Goal: Feedback & Contribution: Leave review/rating

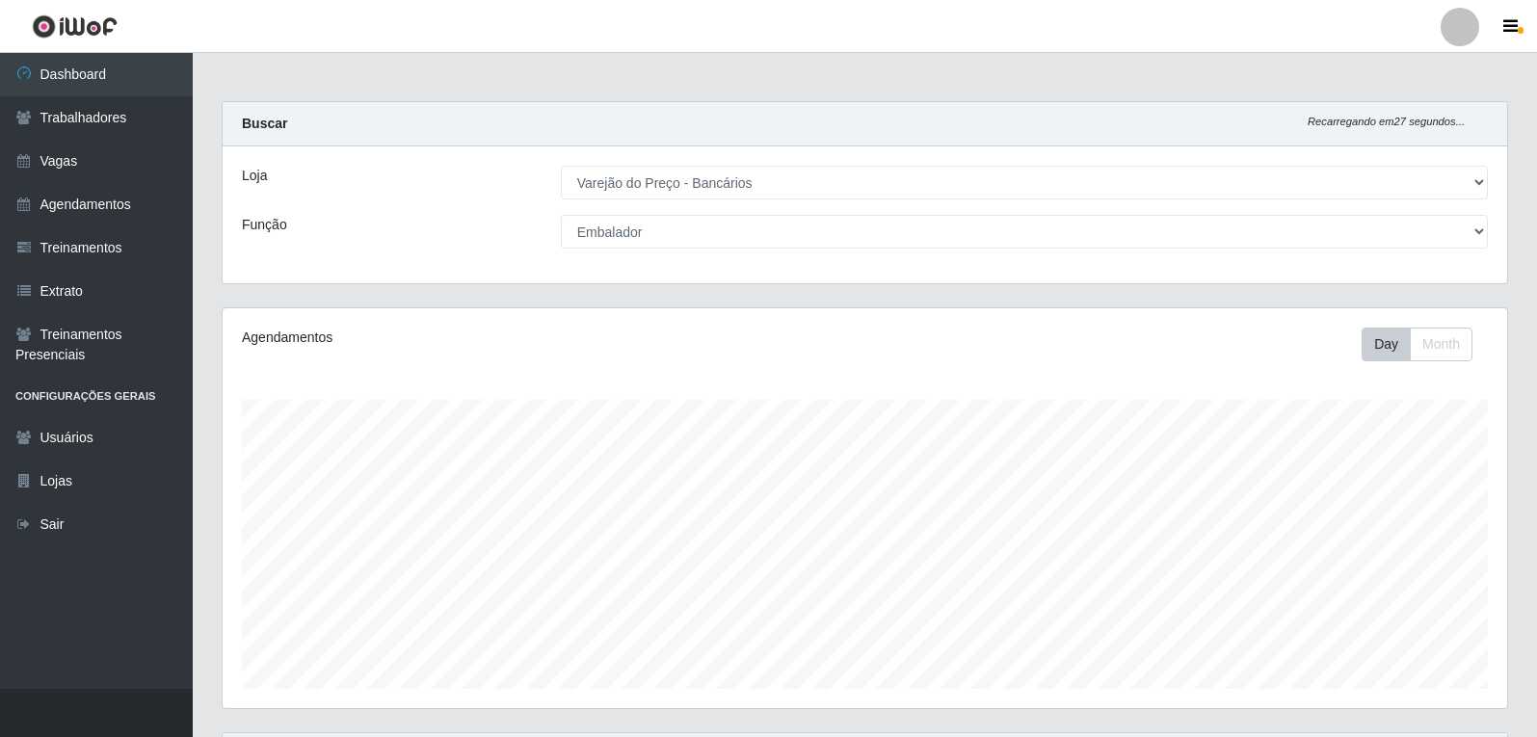
select select "157"
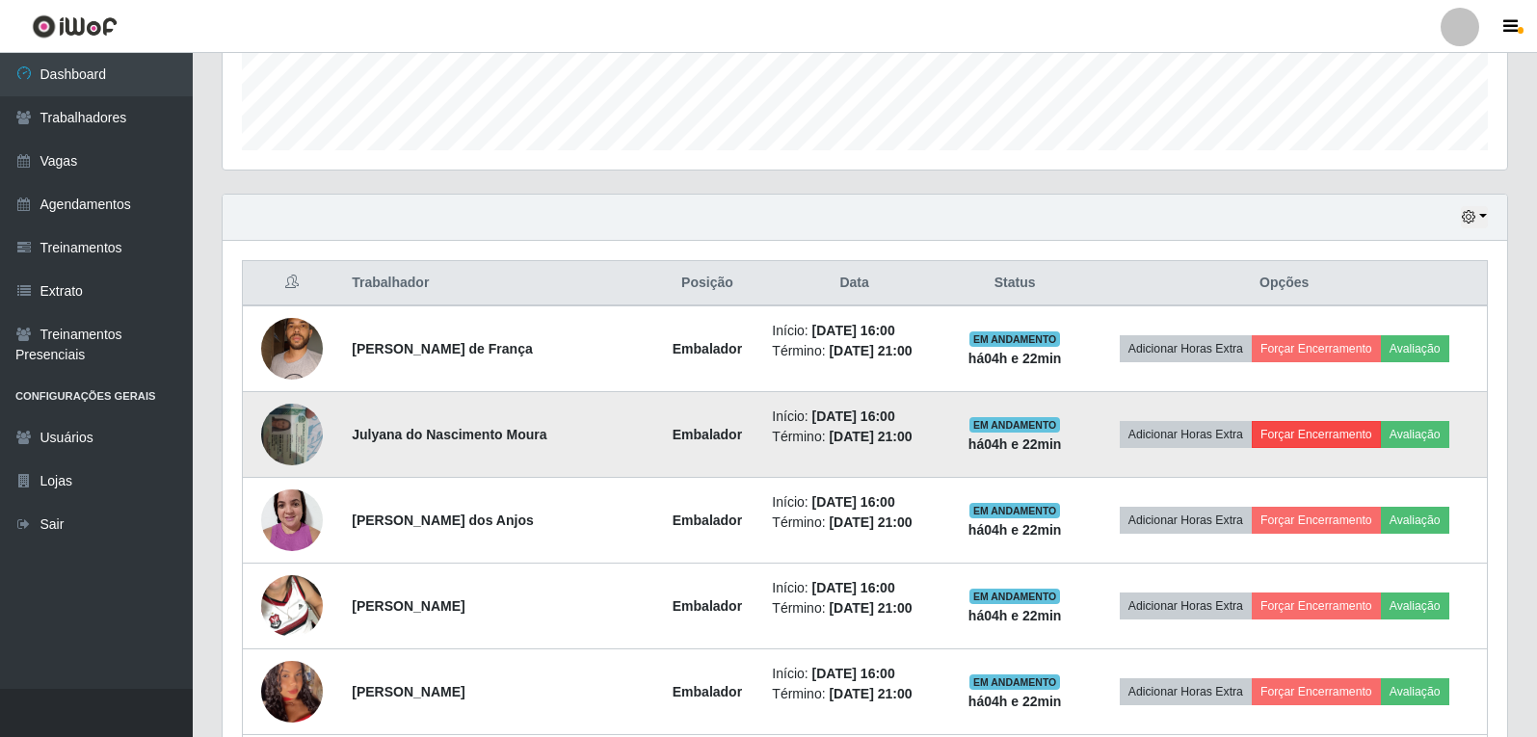
scroll to position [538, 0]
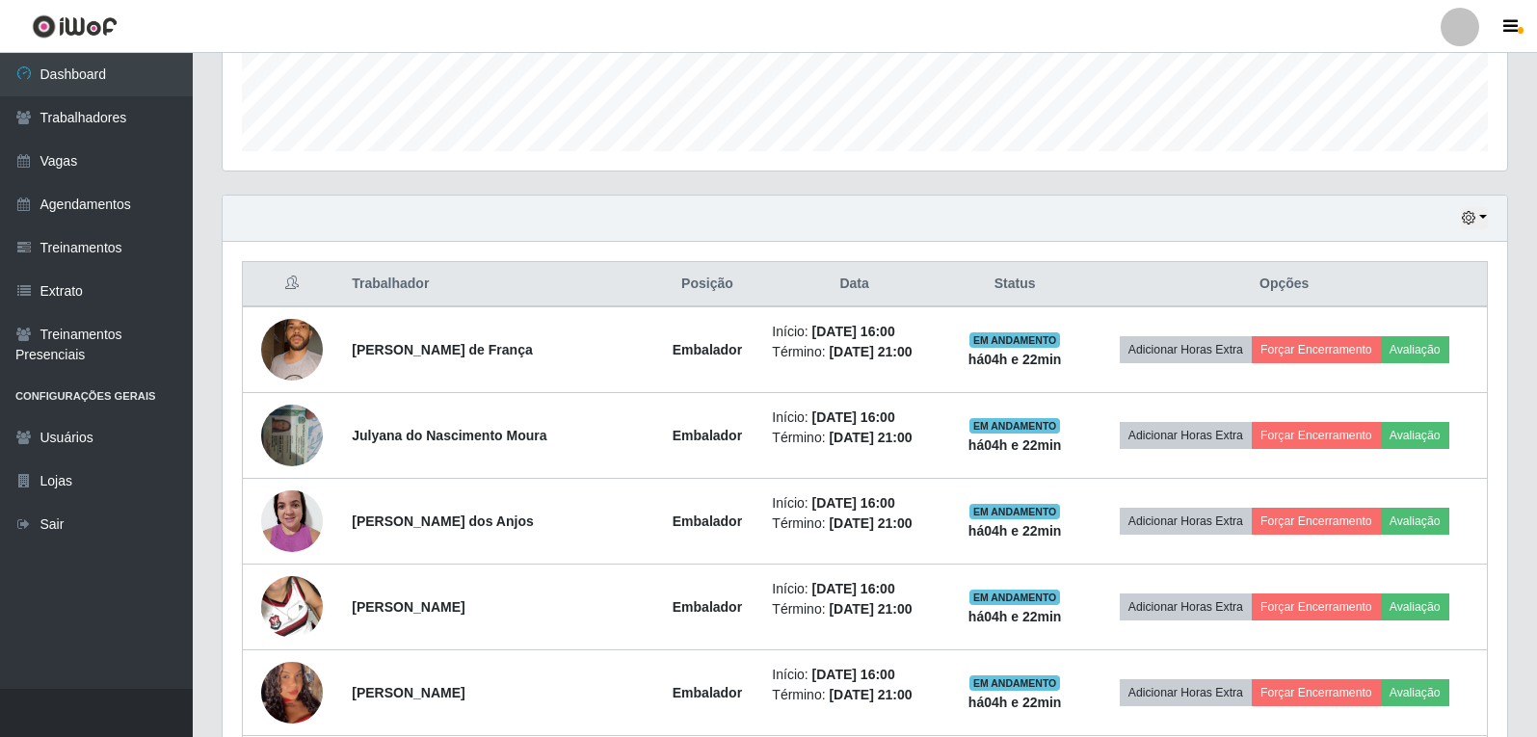
click at [1492, 219] on div "Hoje 1 dia 3 dias 1 Semana Não encerrados" at bounding box center [865, 219] width 1284 height 46
click at [1471, 206] on div "Hoje 1 dia 3 dias 1 Semana Não encerrados" at bounding box center [865, 219] width 1284 height 46
click at [1472, 221] on icon "button" at bounding box center [1467, 217] width 13 height 13
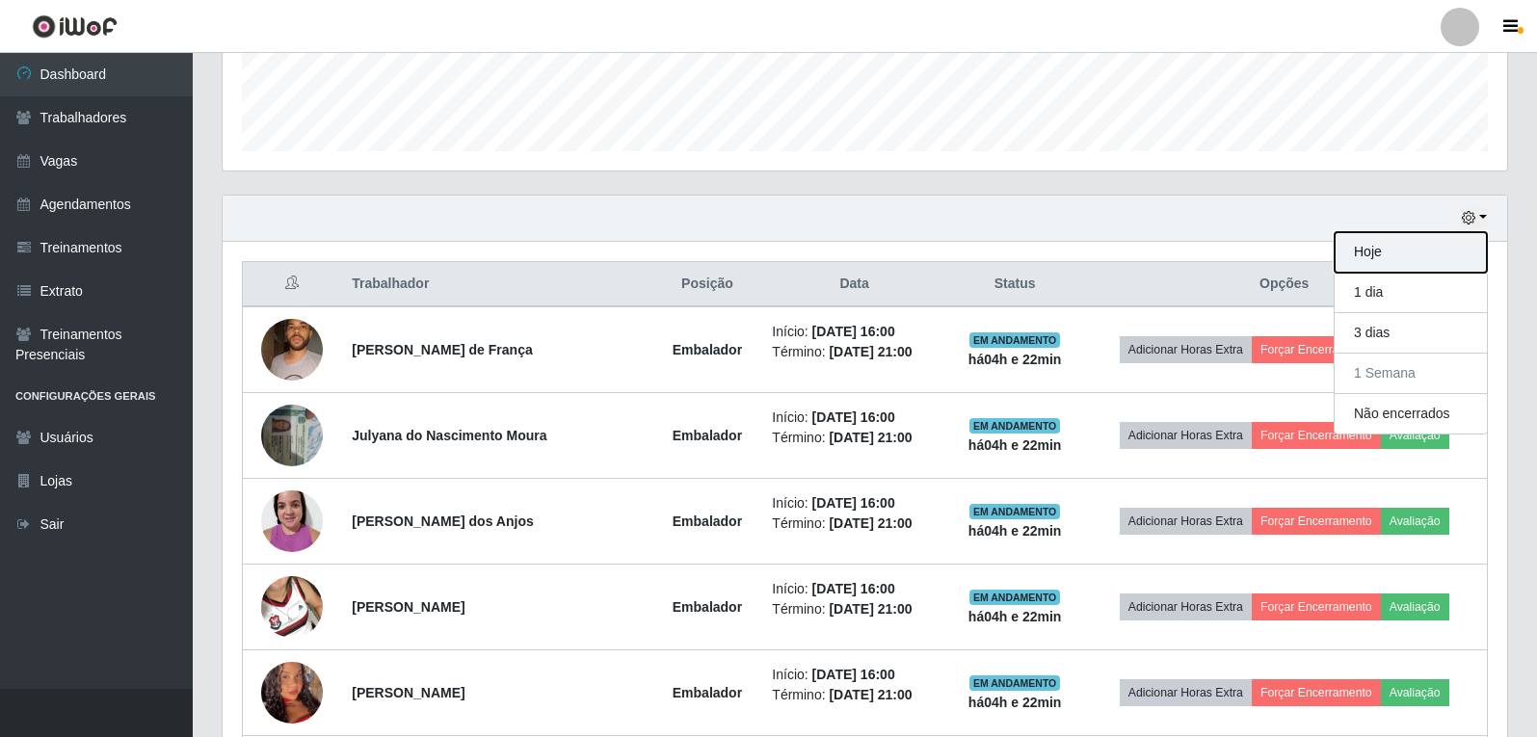
click at [1370, 251] on button "Hoje" at bounding box center [1410, 252] width 152 height 40
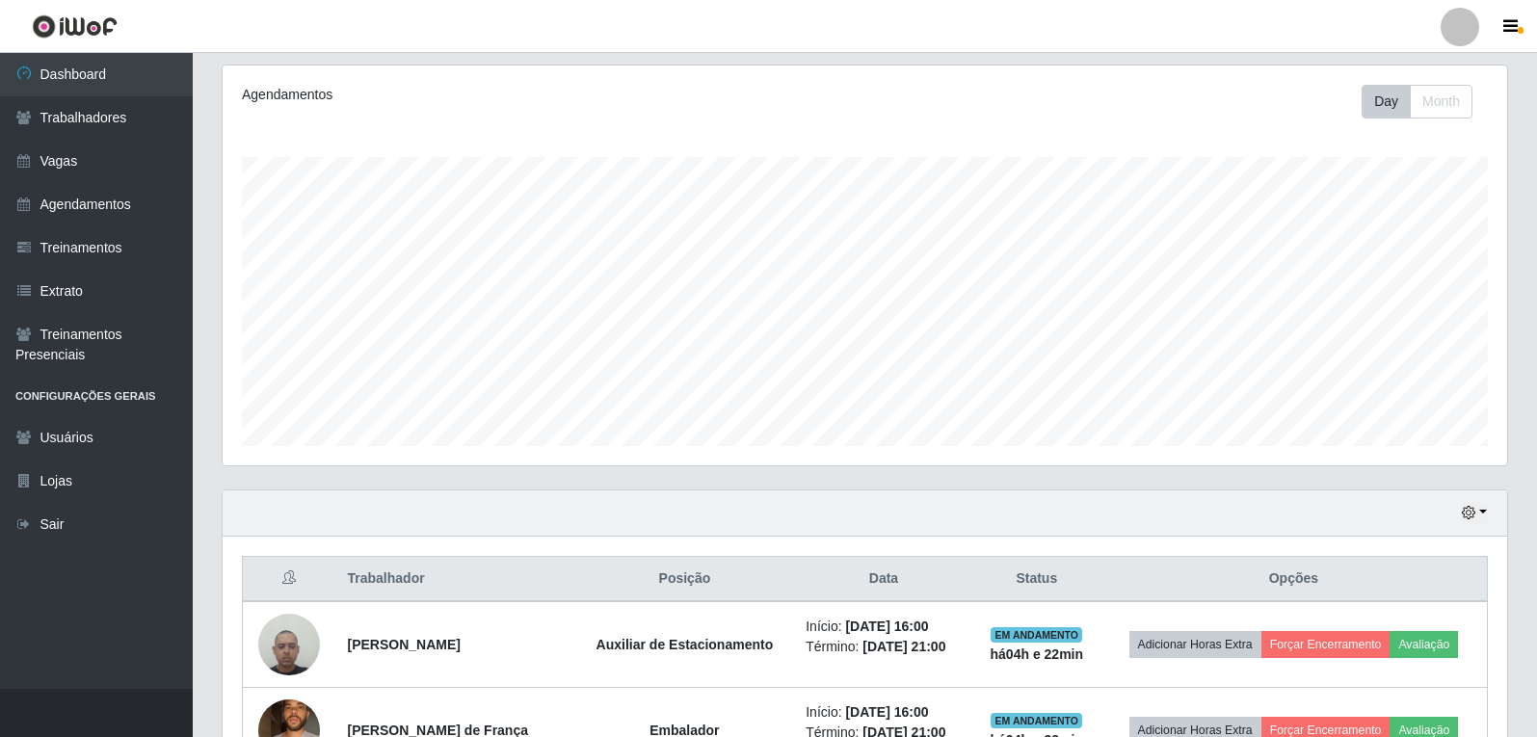
scroll to position [146, 0]
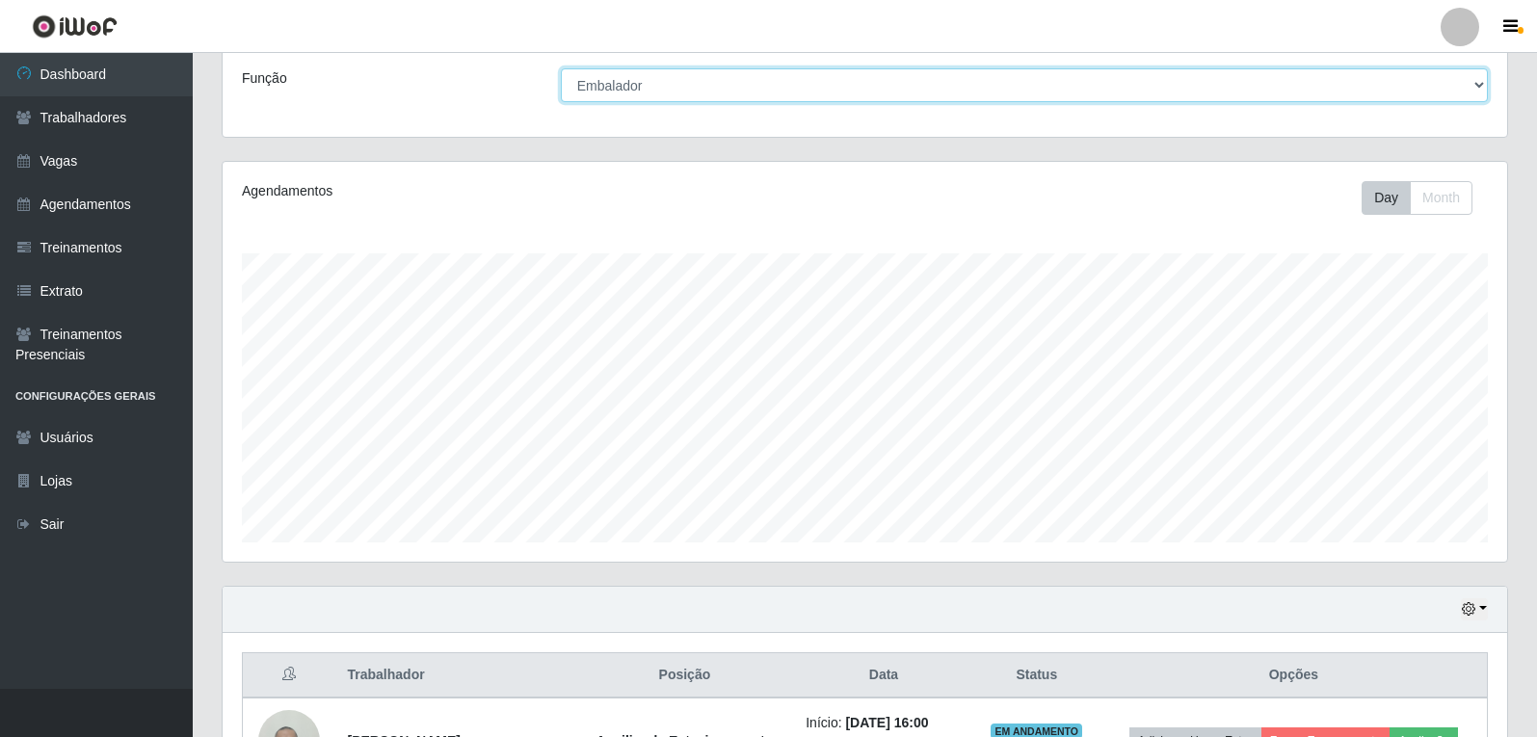
click at [649, 83] on select "[Selecione...] Auxiliar de Estacionamento Auxiliar de Estacionamento + Auxiliar…" at bounding box center [1024, 85] width 927 height 34
select select "[Selecione...]"
click at [561, 68] on select "[Selecione...] Auxiliar de Estacionamento Auxiliar de Estacionamento + Auxiliar…" at bounding box center [1024, 85] width 927 height 34
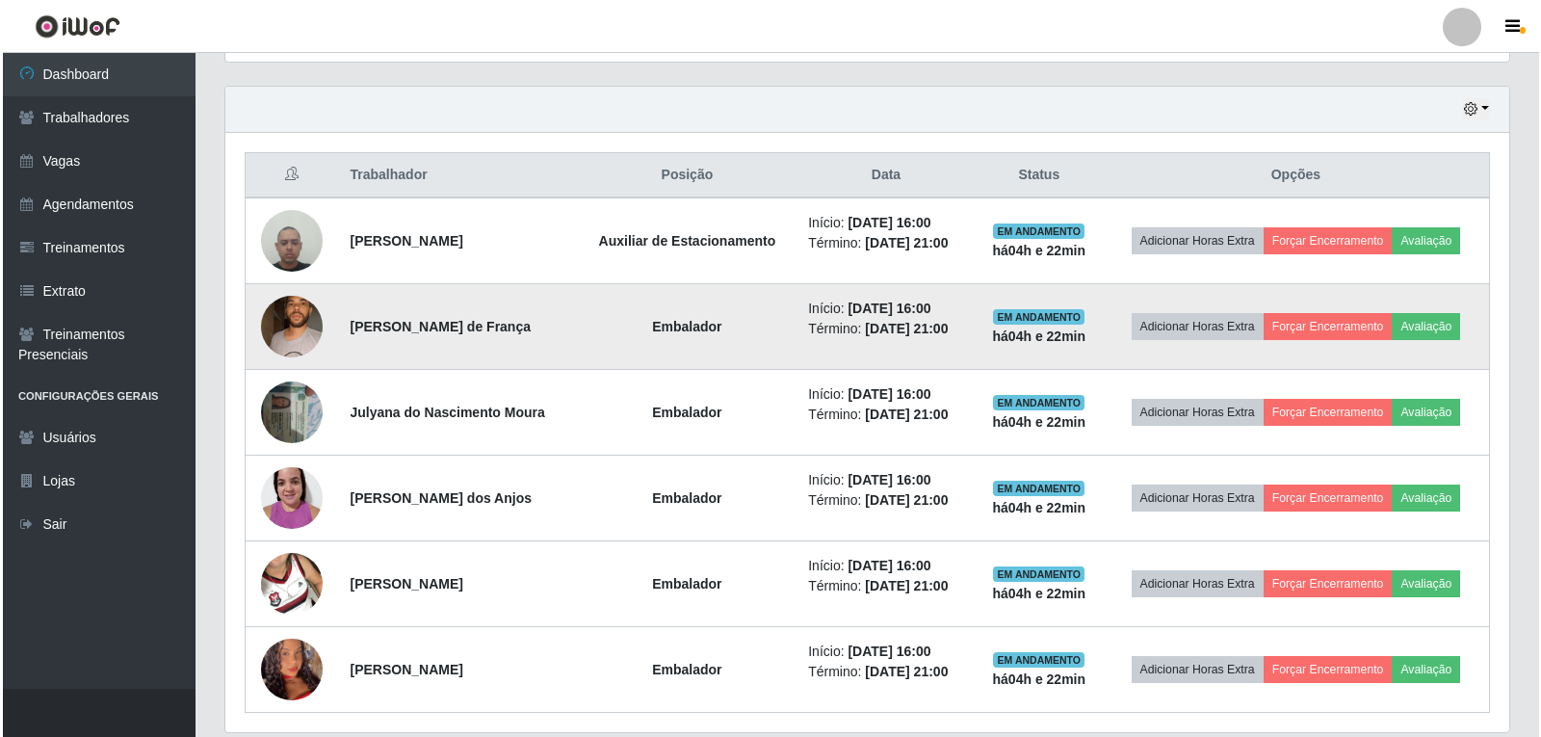
scroll to position [681, 0]
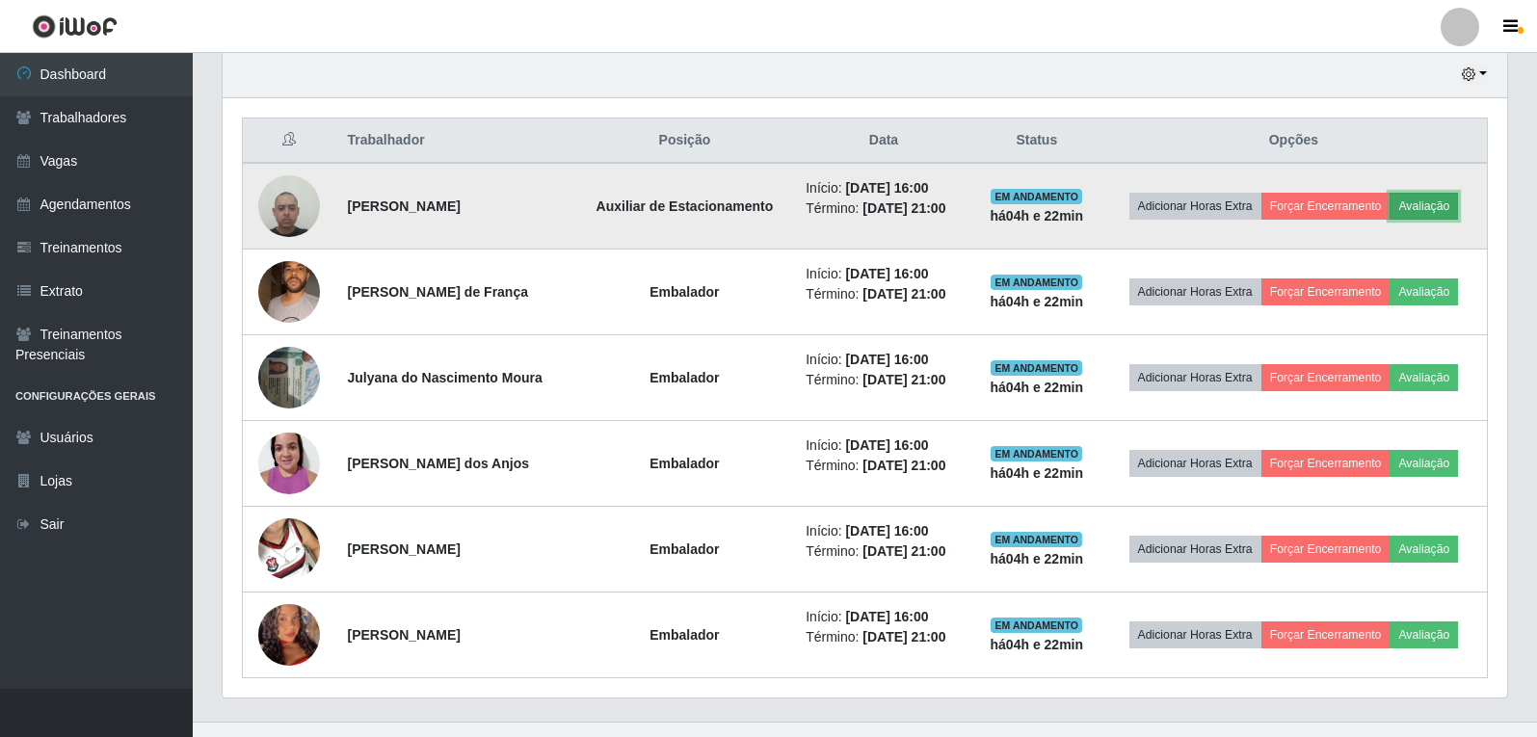
click at [1449, 197] on button "Avaliação" at bounding box center [1423, 206] width 68 height 27
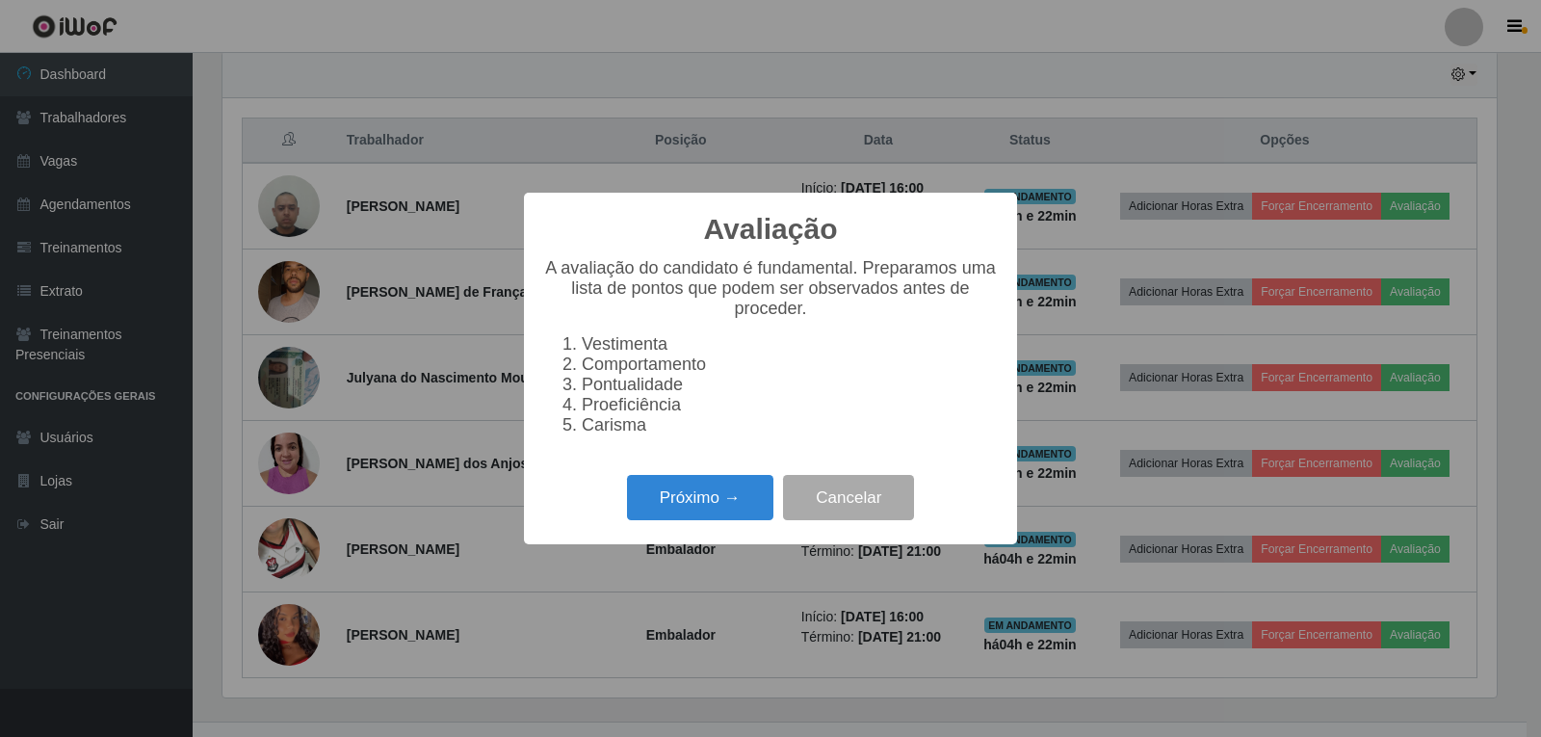
scroll to position [400, 1275]
click at [710, 501] on button "Próximo →" at bounding box center [700, 497] width 146 height 45
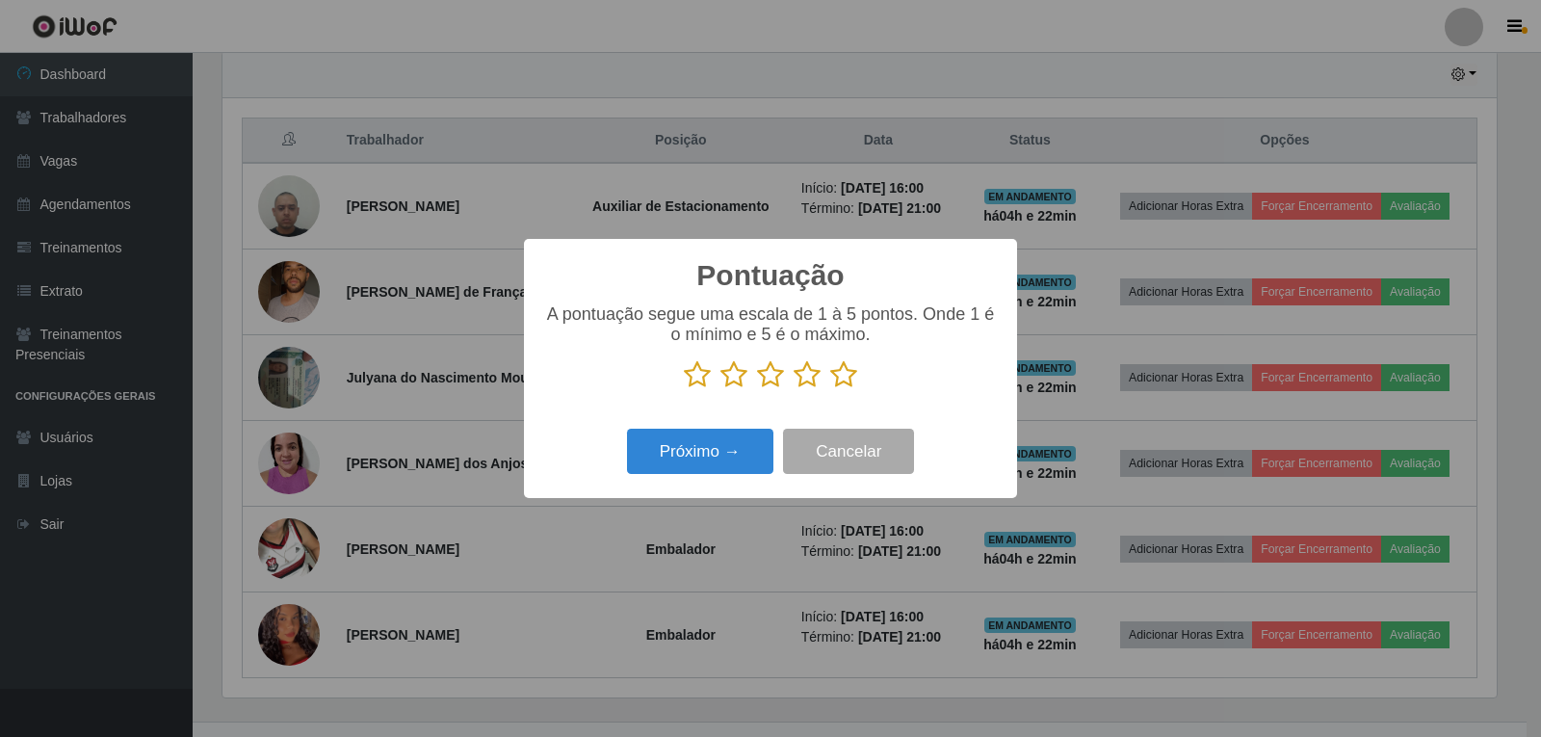
click at [842, 383] on icon at bounding box center [843, 374] width 27 height 29
click at [830, 389] on input "radio" at bounding box center [830, 389] width 0 height 0
click at [710, 455] on button "Próximo →" at bounding box center [700, 451] width 146 height 45
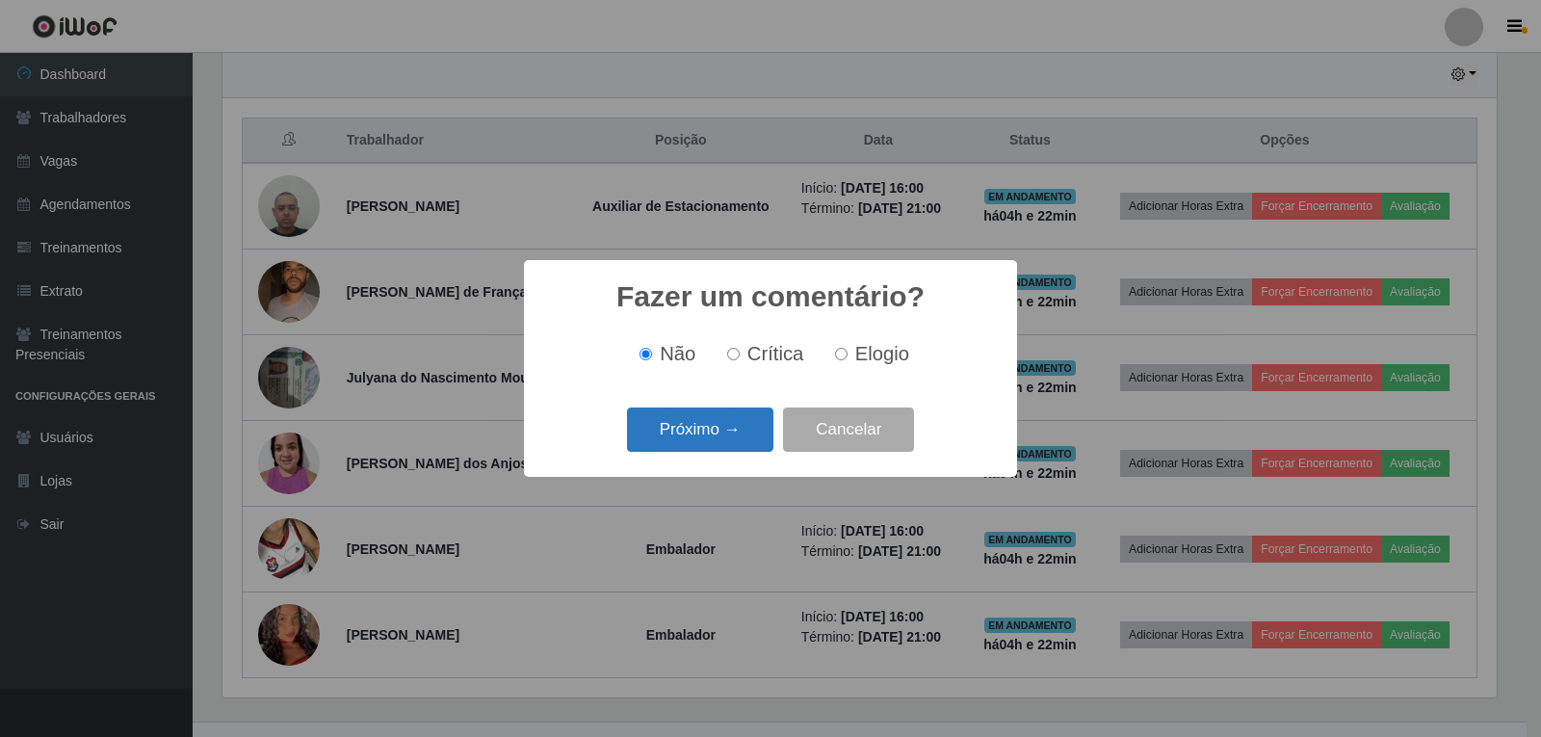
click at [708, 444] on button "Próximo →" at bounding box center [700, 430] width 146 height 45
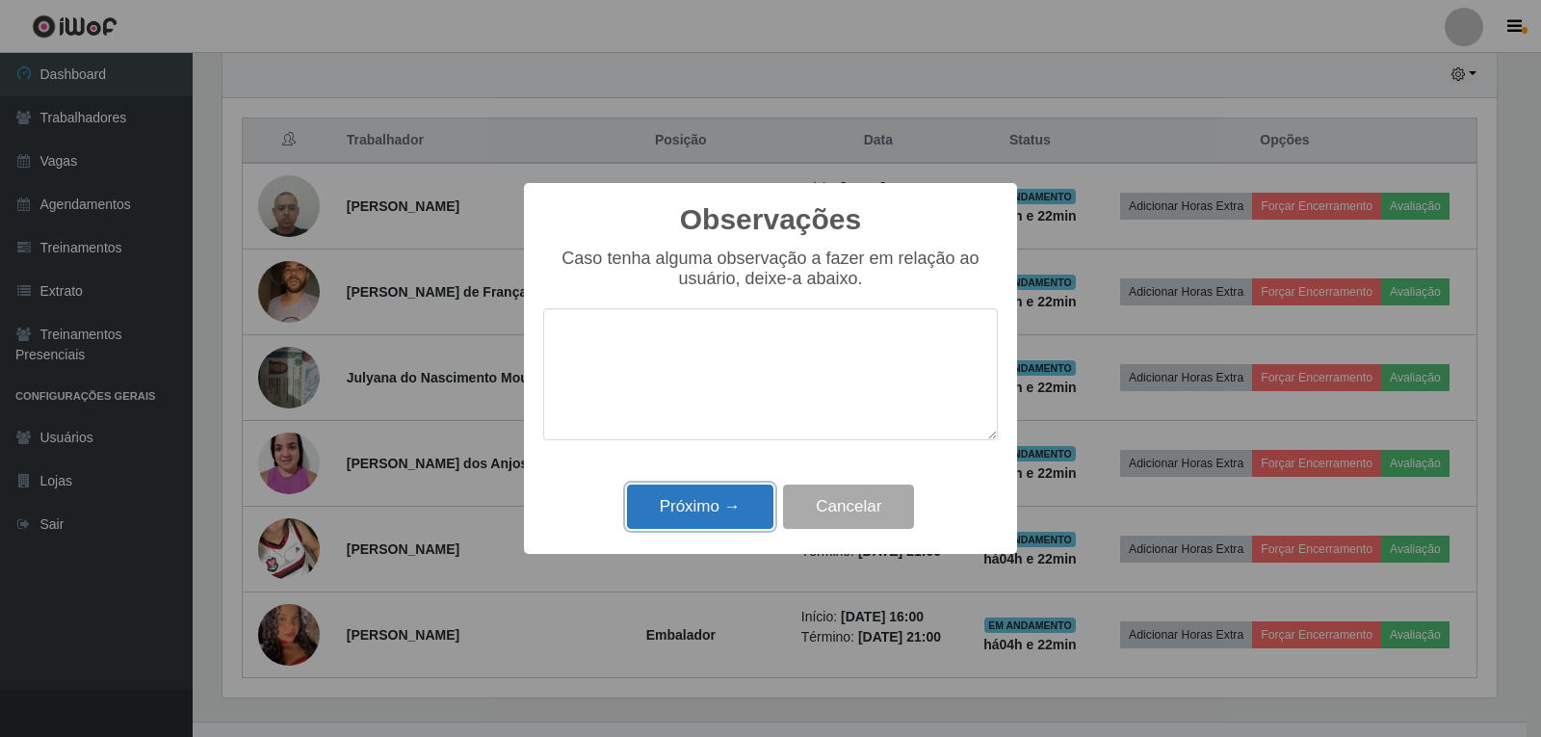
click at [737, 515] on button "Próximo →" at bounding box center [700, 507] width 146 height 45
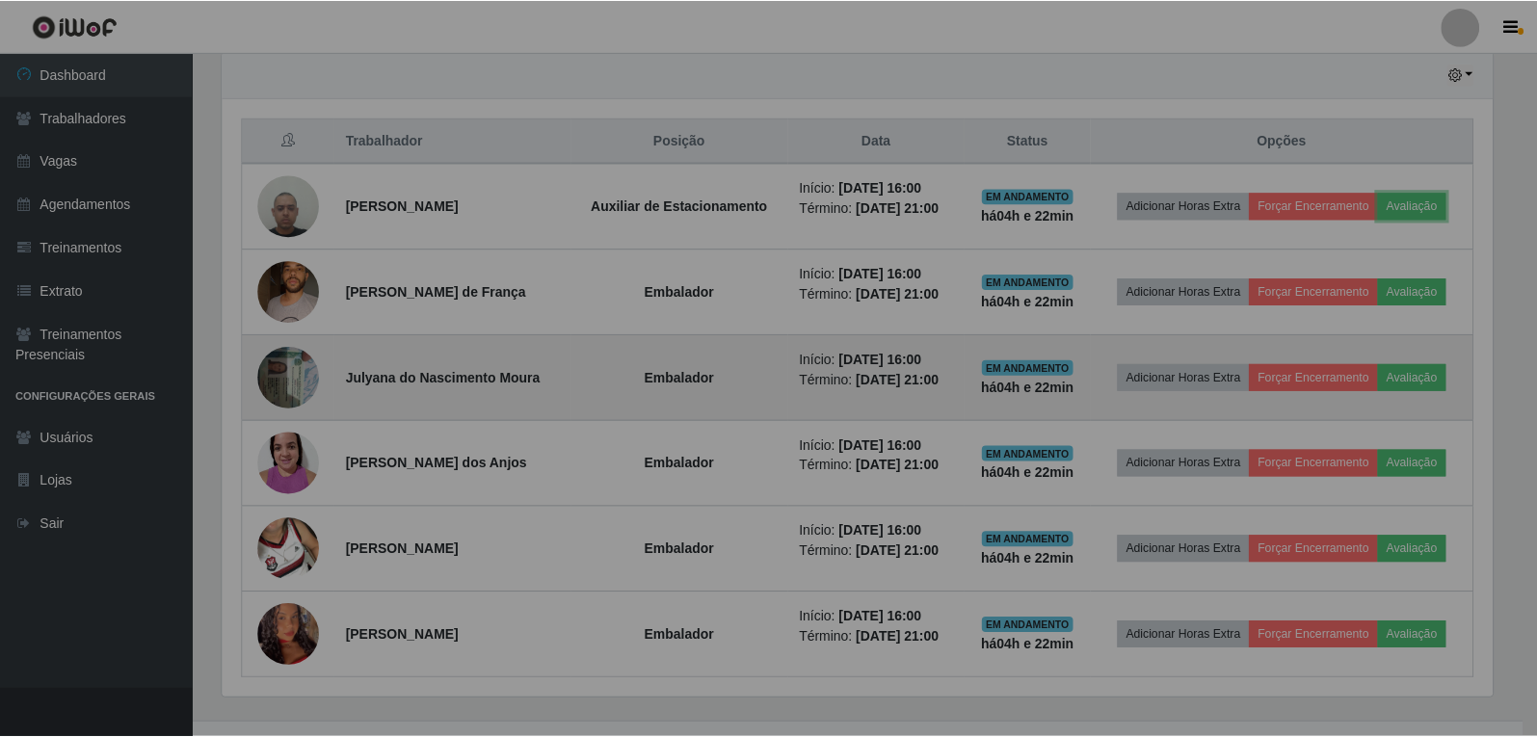
scroll to position [400, 1284]
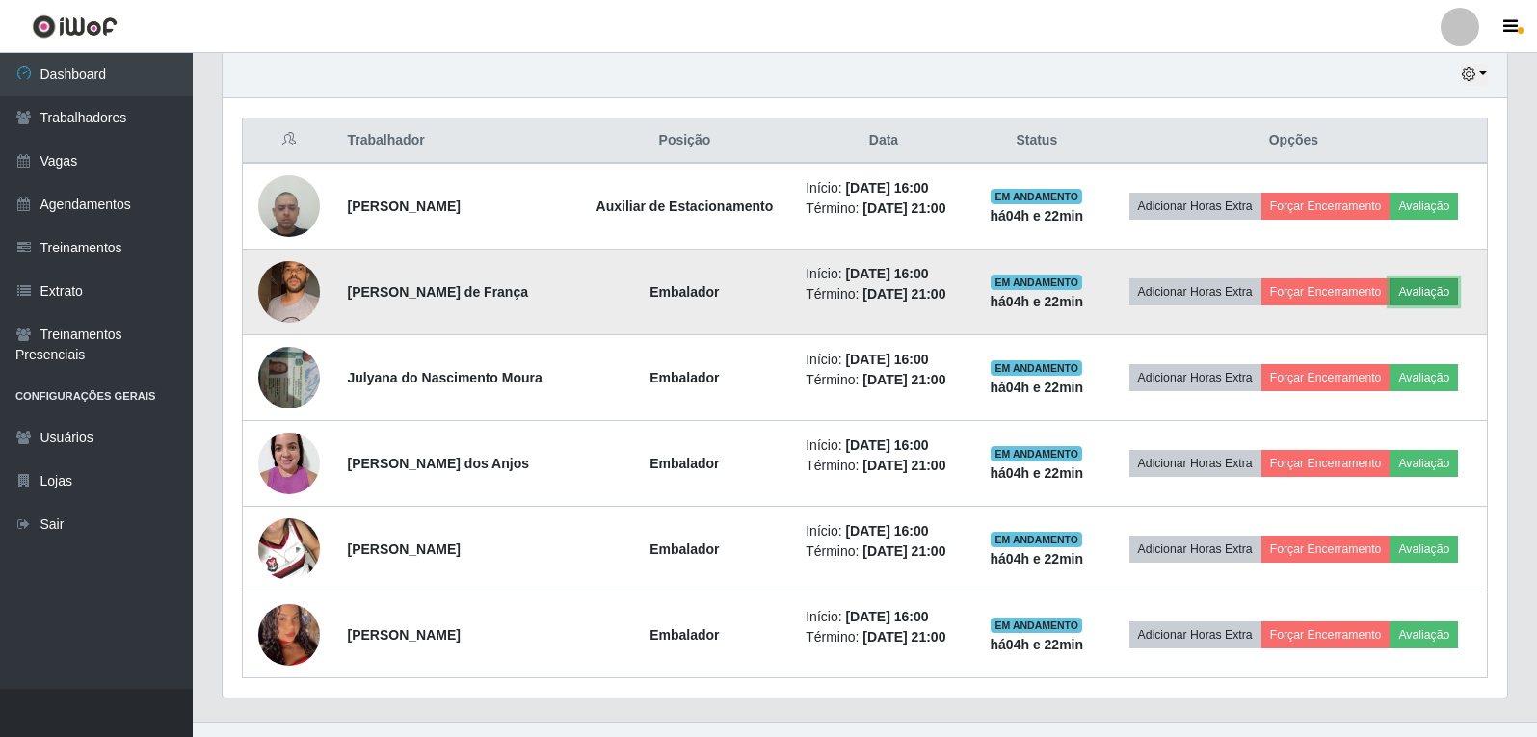
click at [1440, 289] on button "Avaliação" at bounding box center [1423, 291] width 68 height 27
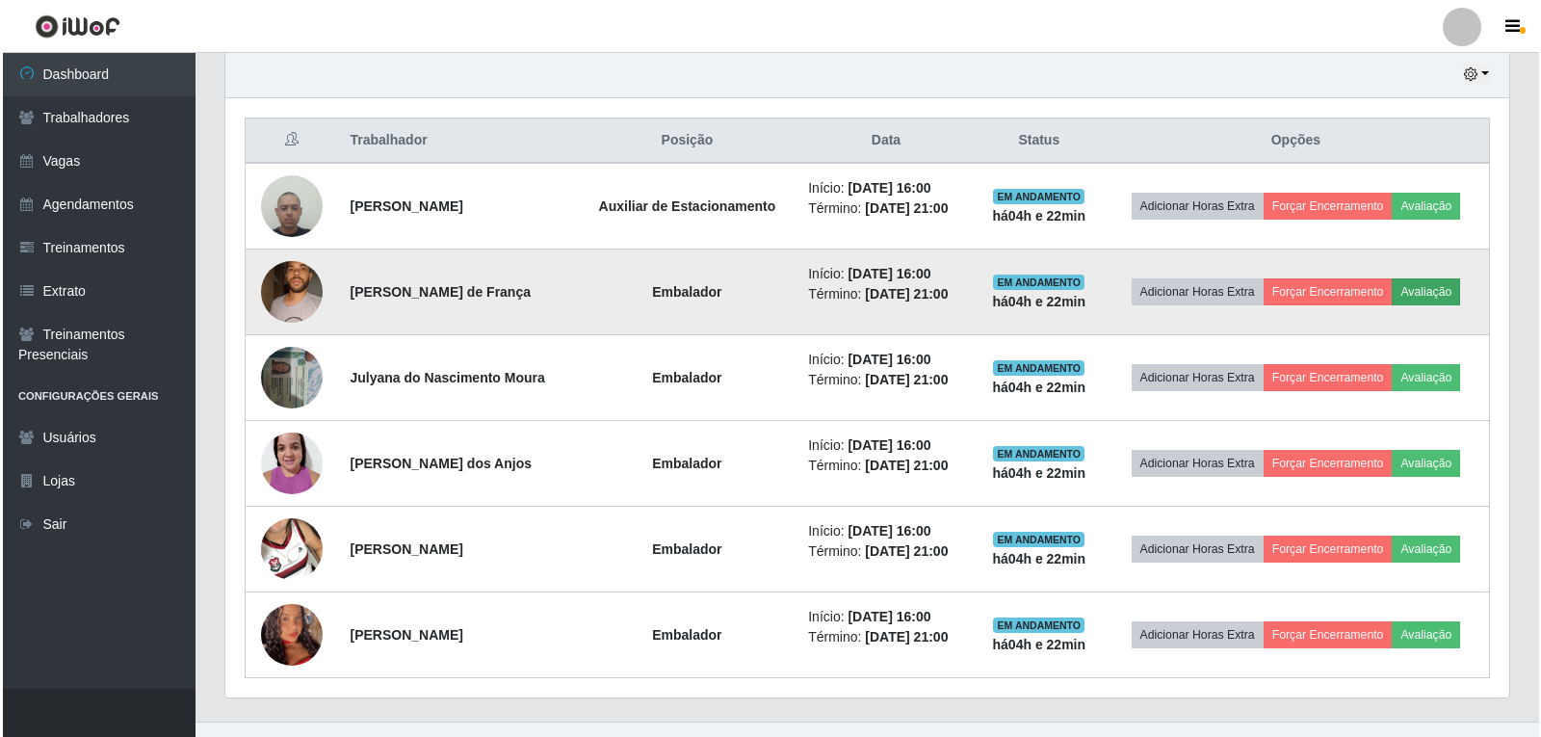
scroll to position [400, 1275]
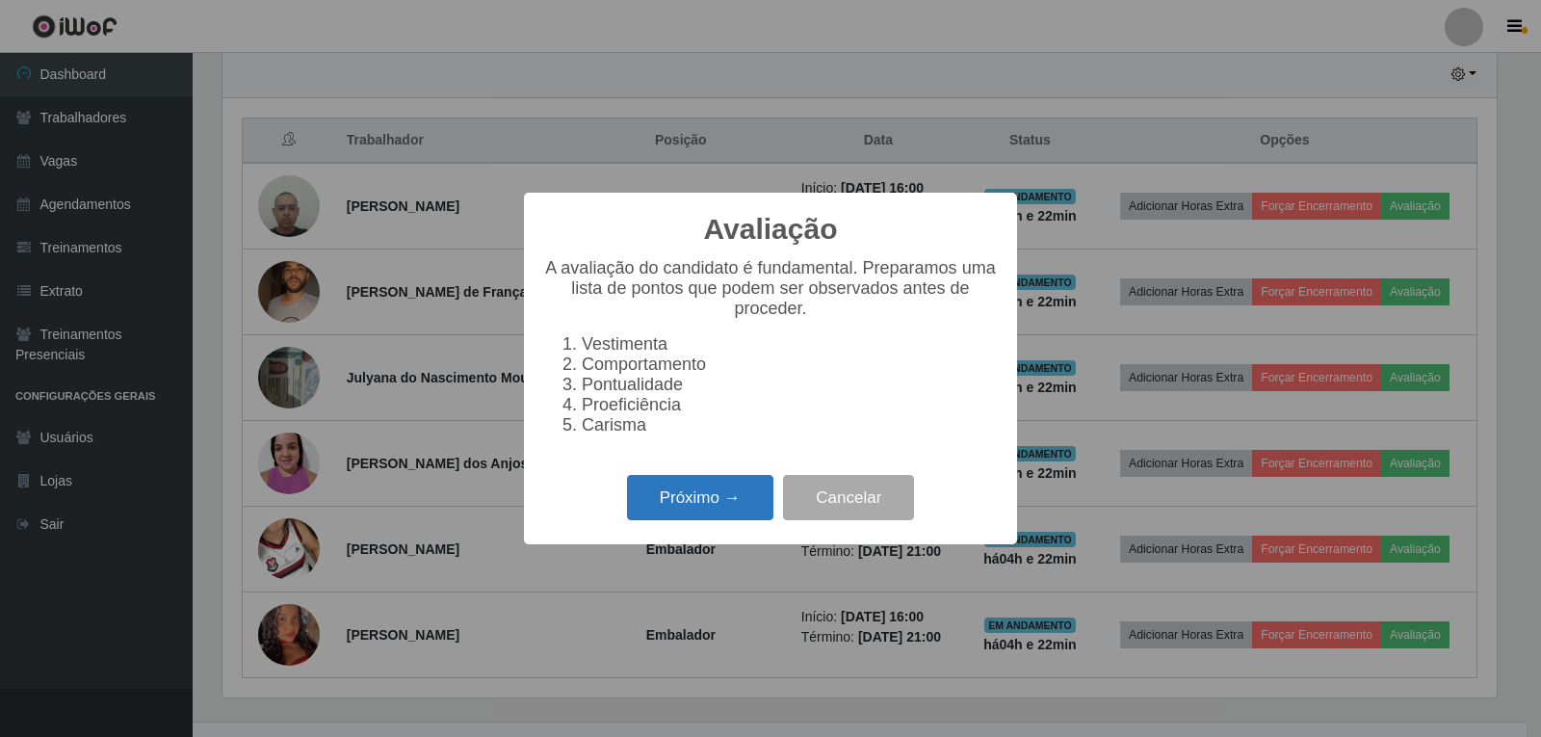
click at [684, 502] on button "Próximo →" at bounding box center [700, 497] width 146 height 45
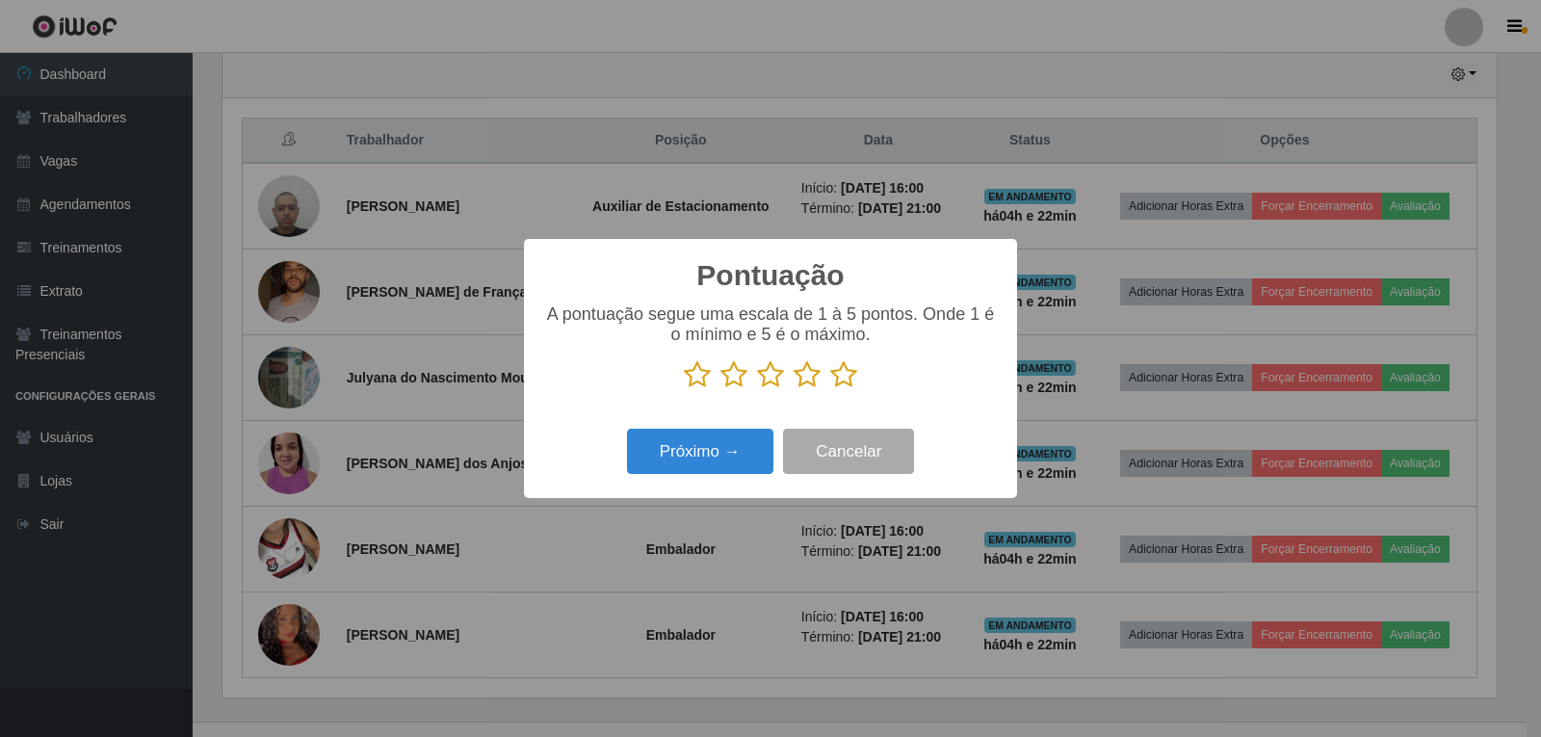
click at [849, 379] on icon at bounding box center [843, 374] width 27 height 29
click at [830, 389] on input "radio" at bounding box center [830, 389] width 0 height 0
click at [718, 430] on div "Próximo → Cancelar" at bounding box center [770, 451] width 455 height 55
click at [721, 447] on button "Próximo →" at bounding box center [700, 451] width 146 height 45
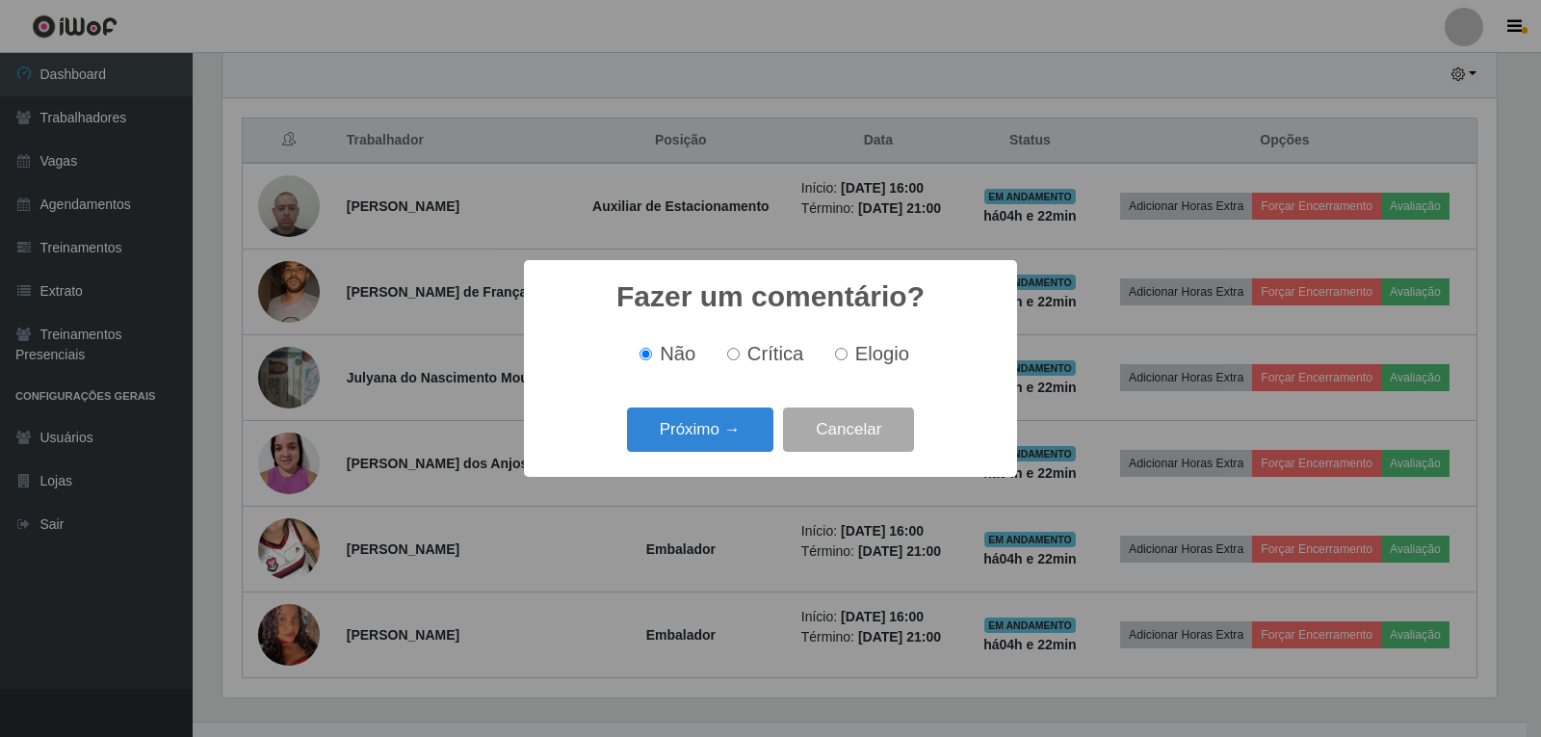
click at [838, 360] on input "Elogio" at bounding box center [841, 354] width 13 height 13
radio input "true"
click at [693, 430] on button "Próximo →" at bounding box center [700, 430] width 146 height 45
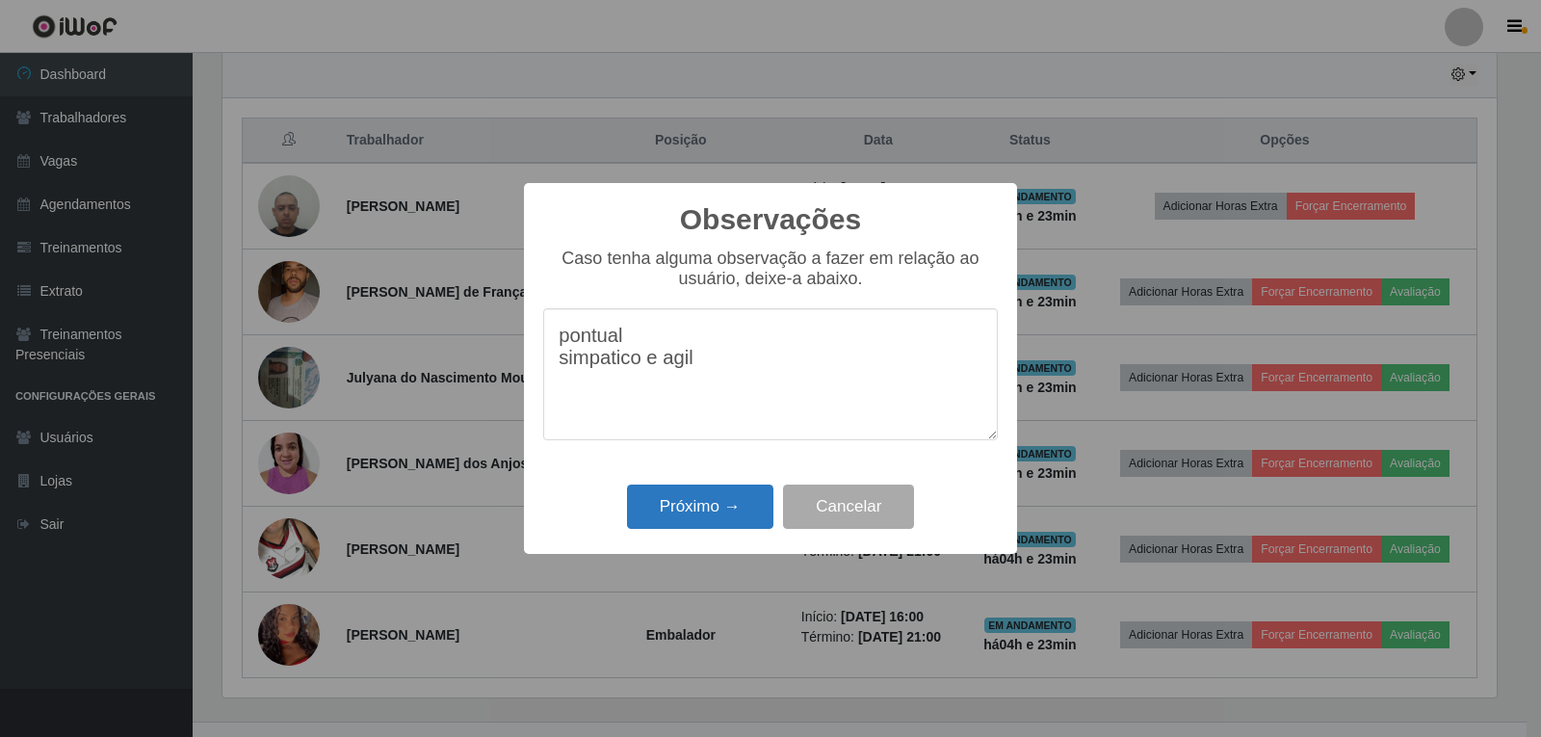
type textarea "pontual simpatico e agil"
click at [638, 501] on button "Próximo →" at bounding box center [700, 507] width 146 height 45
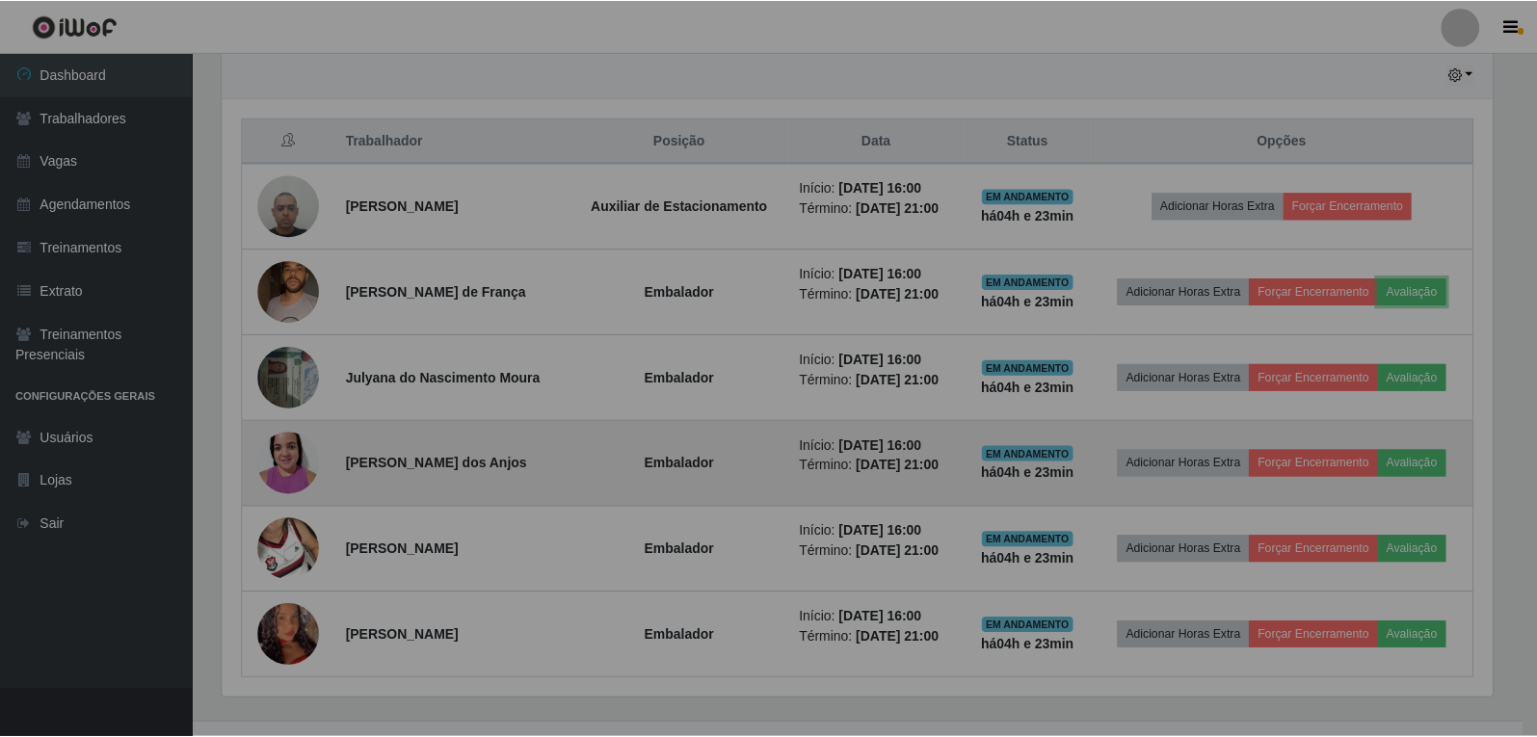
scroll to position [400, 1284]
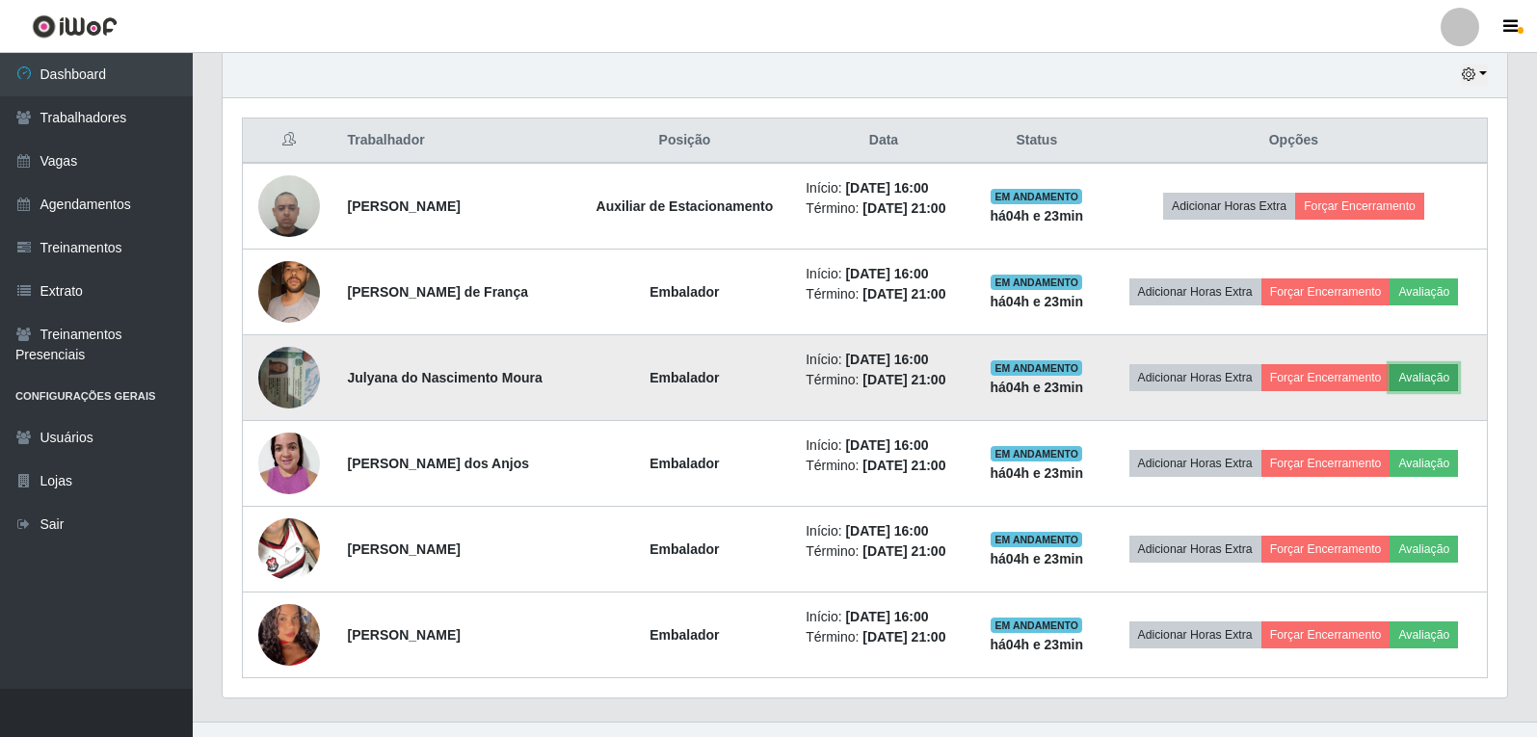
click at [1430, 379] on button "Avaliação" at bounding box center [1423, 377] width 68 height 27
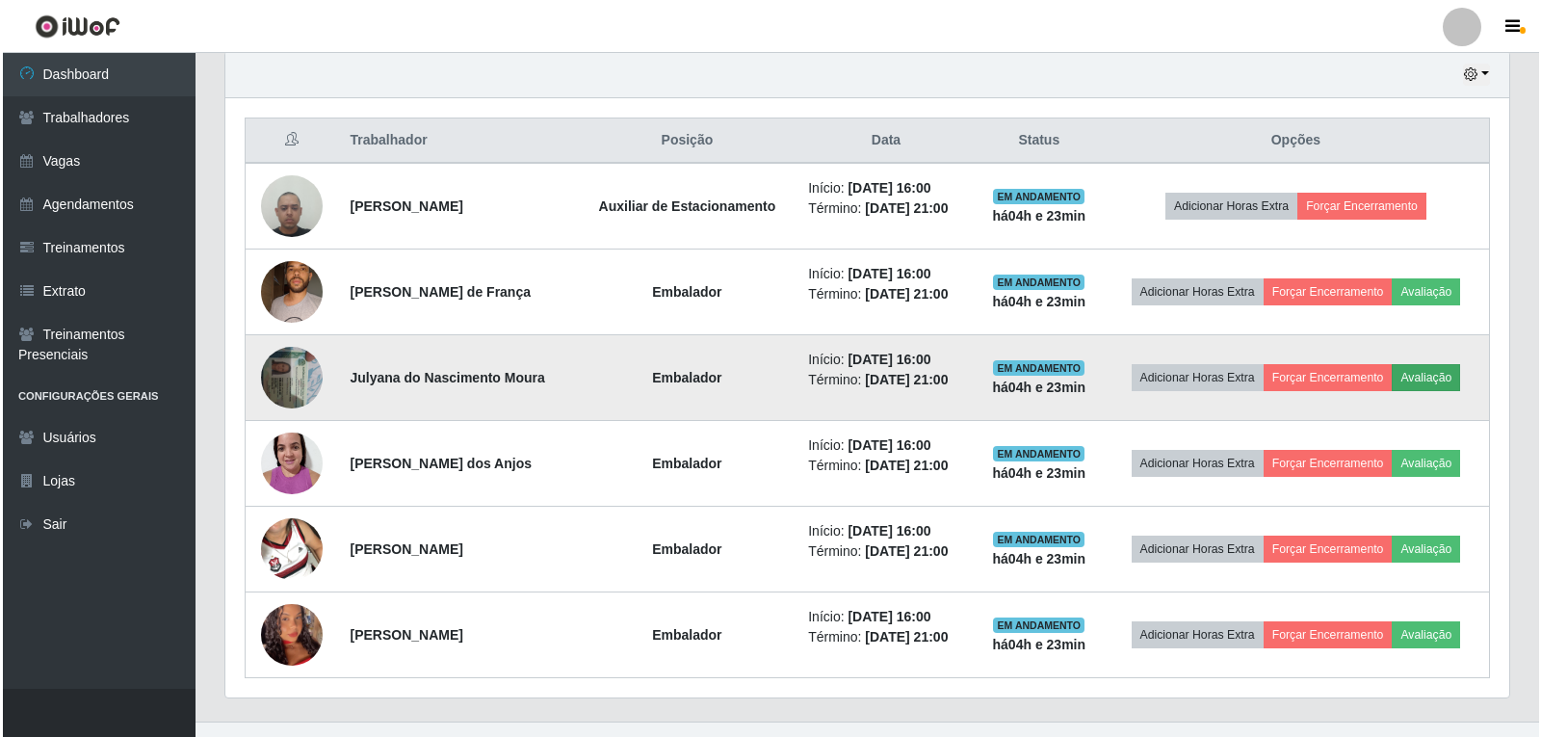
scroll to position [400, 1275]
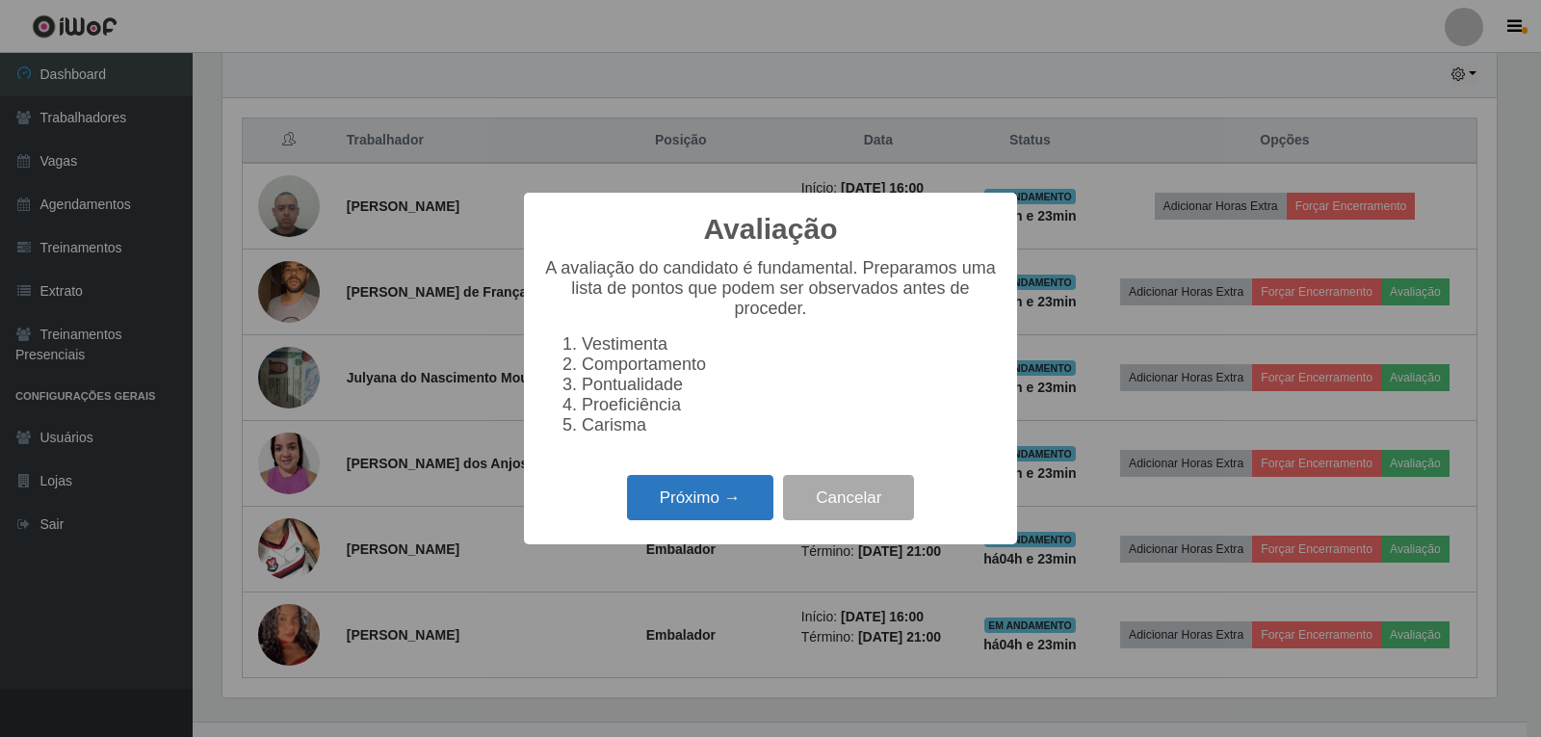
click at [738, 517] on button "Próximo →" at bounding box center [700, 497] width 146 height 45
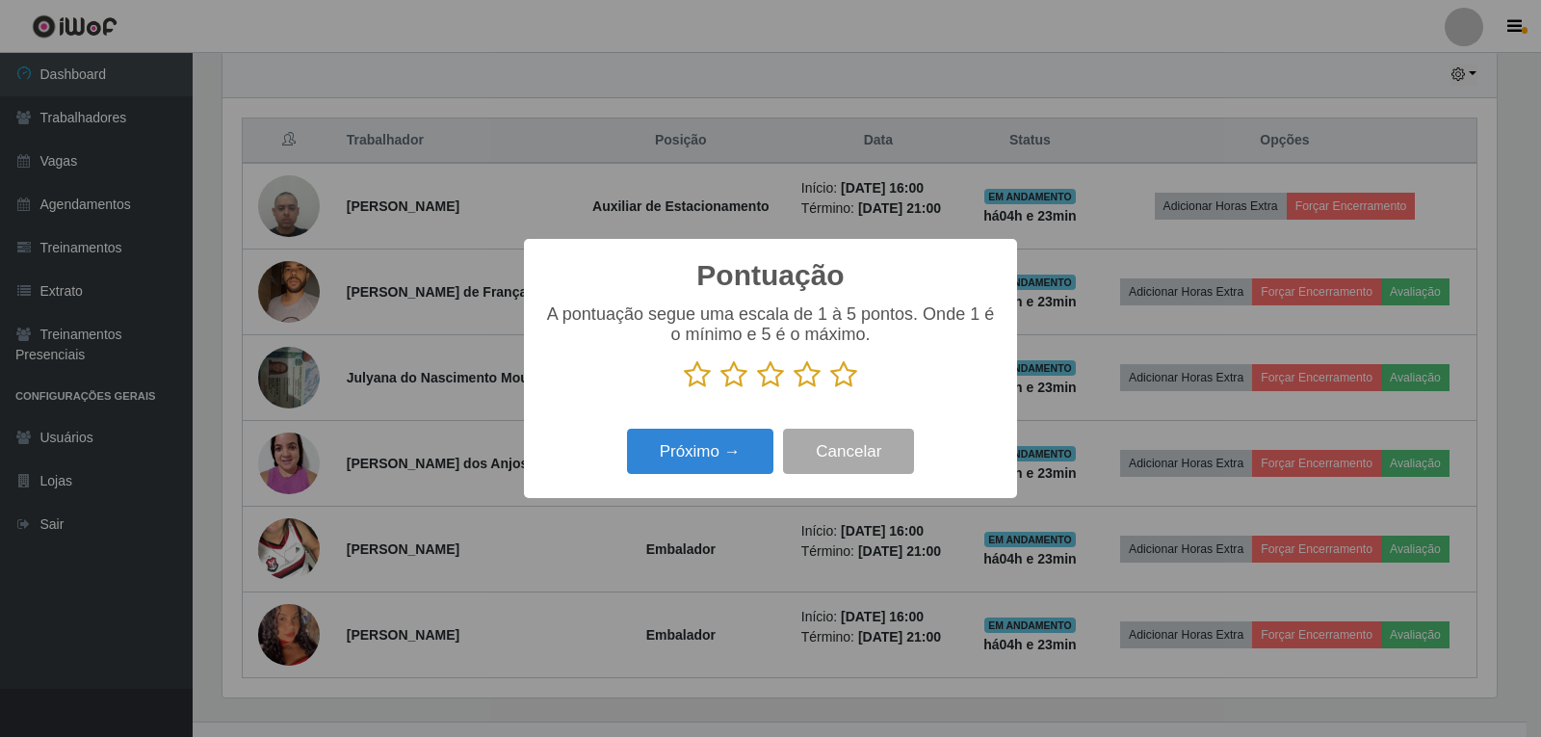
click at [851, 373] on icon at bounding box center [843, 374] width 27 height 29
click at [830, 389] on input "radio" at bounding box center [830, 389] width 0 height 0
click at [757, 432] on button "Próximo →" at bounding box center [700, 451] width 146 height 45
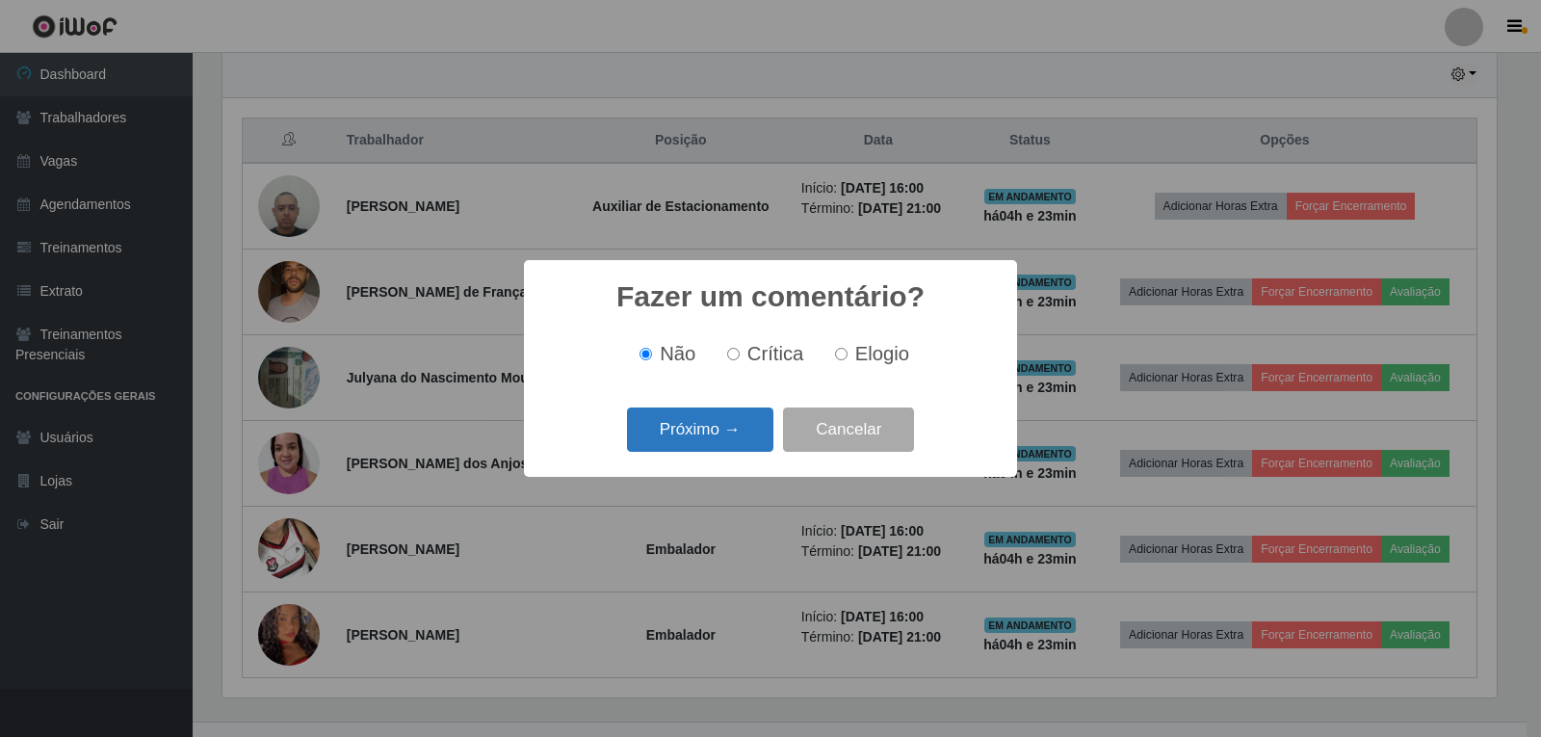
click at [727, 445] on button "Próximo →" at bounding box center [700, 430] width 146 height 45
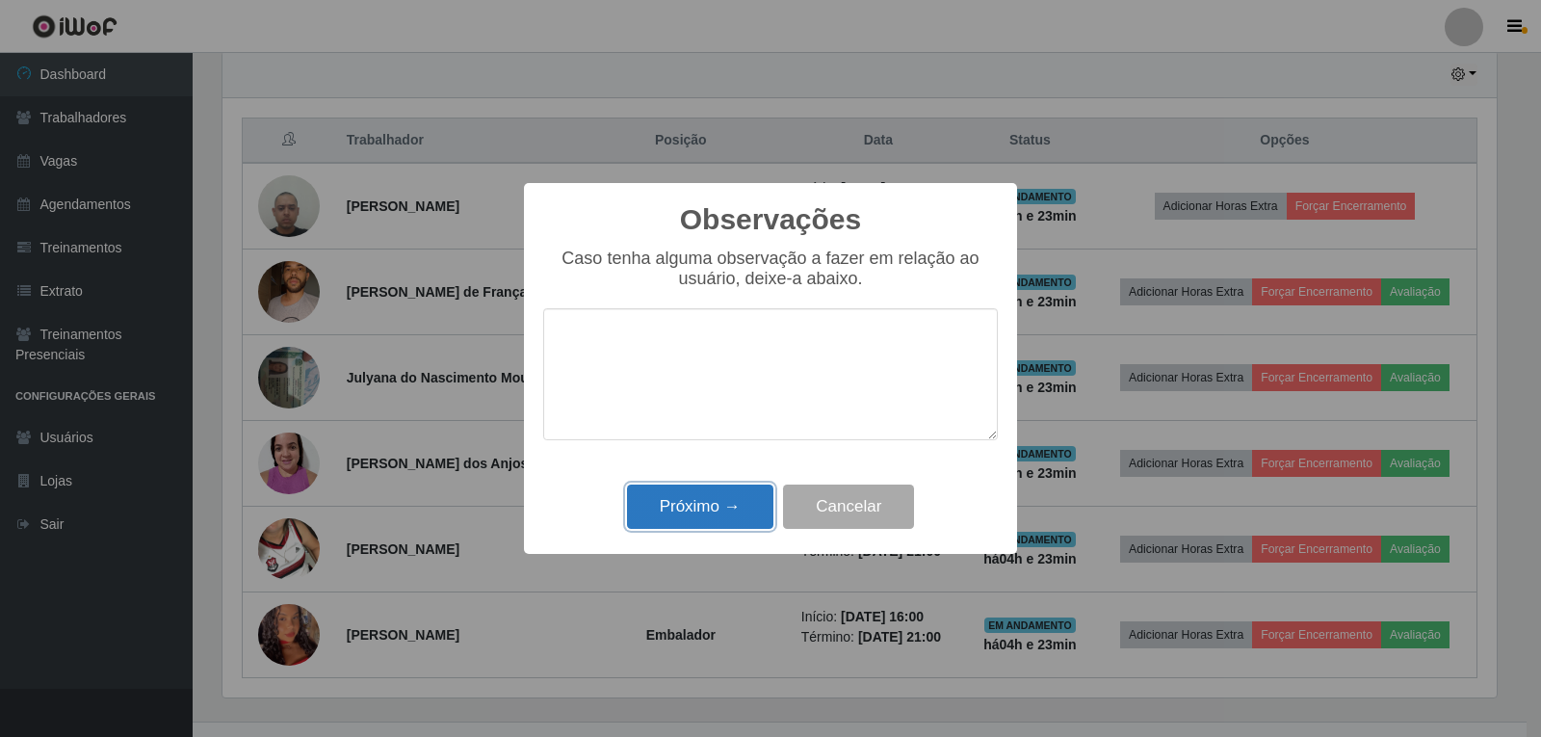
click at [727, 492] on button "Próximo →" at bounding box center [700, 507] width 146 height 45
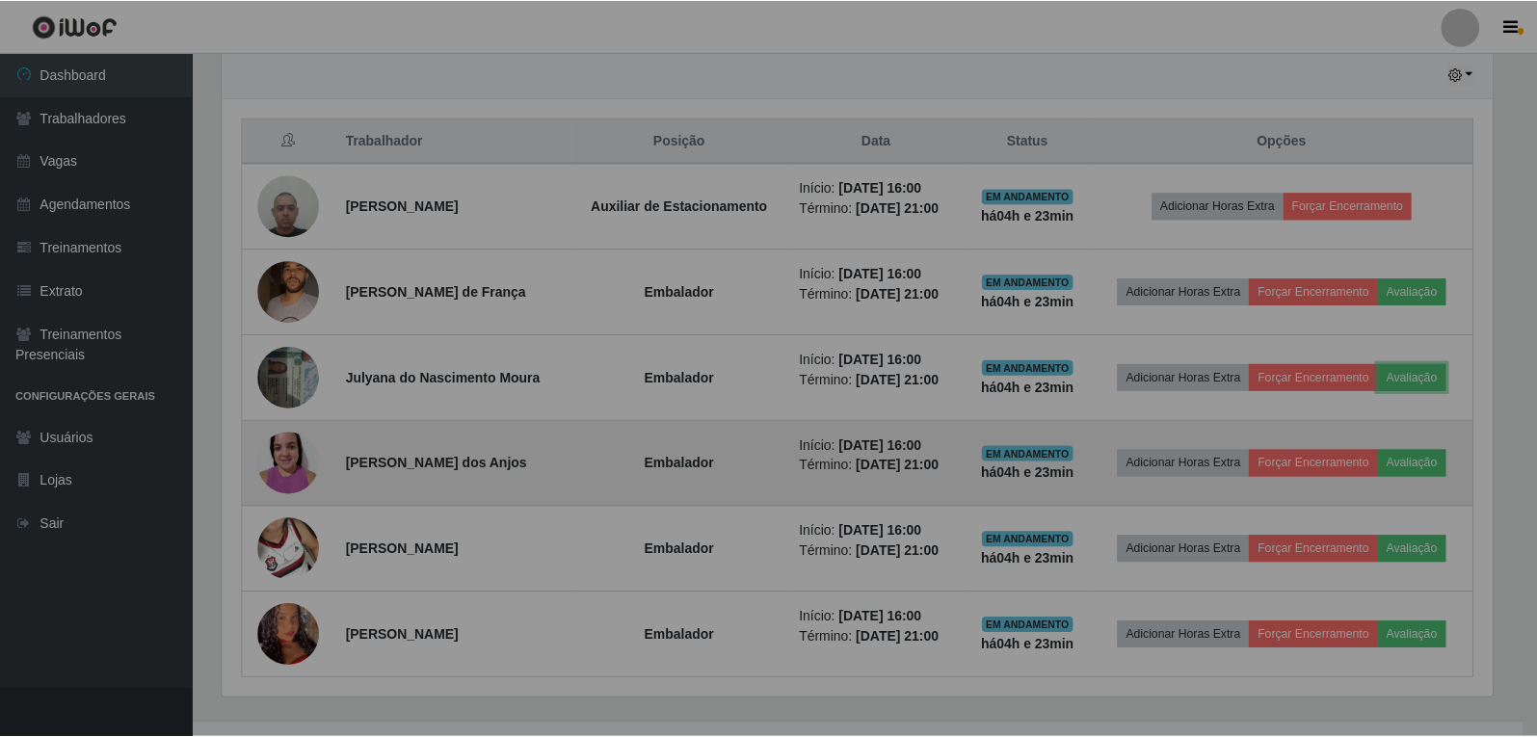
scroll to position [400, 1284]
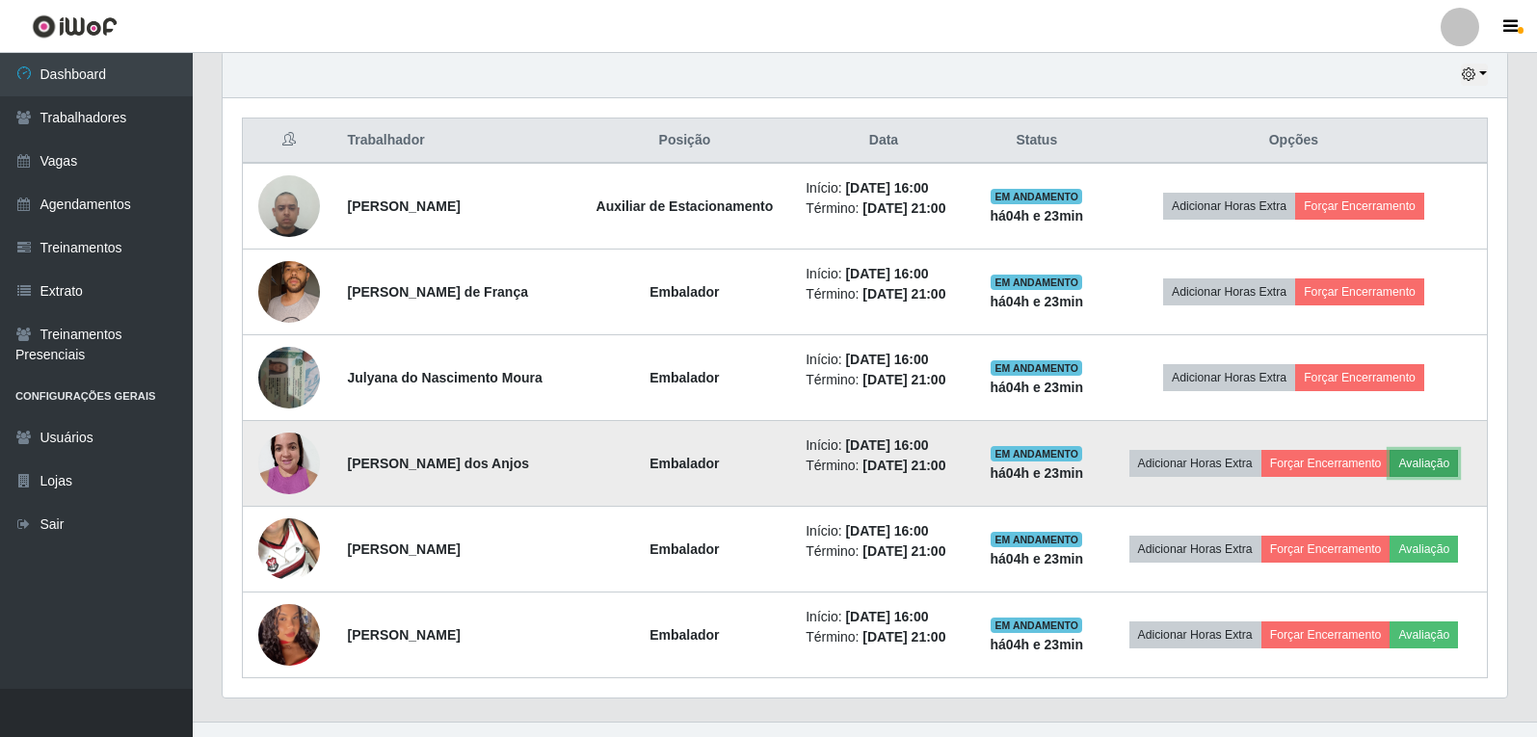
click at [1418, 473] on button "Avaliação" at bounding box center [1423, 463] width 68 height 27
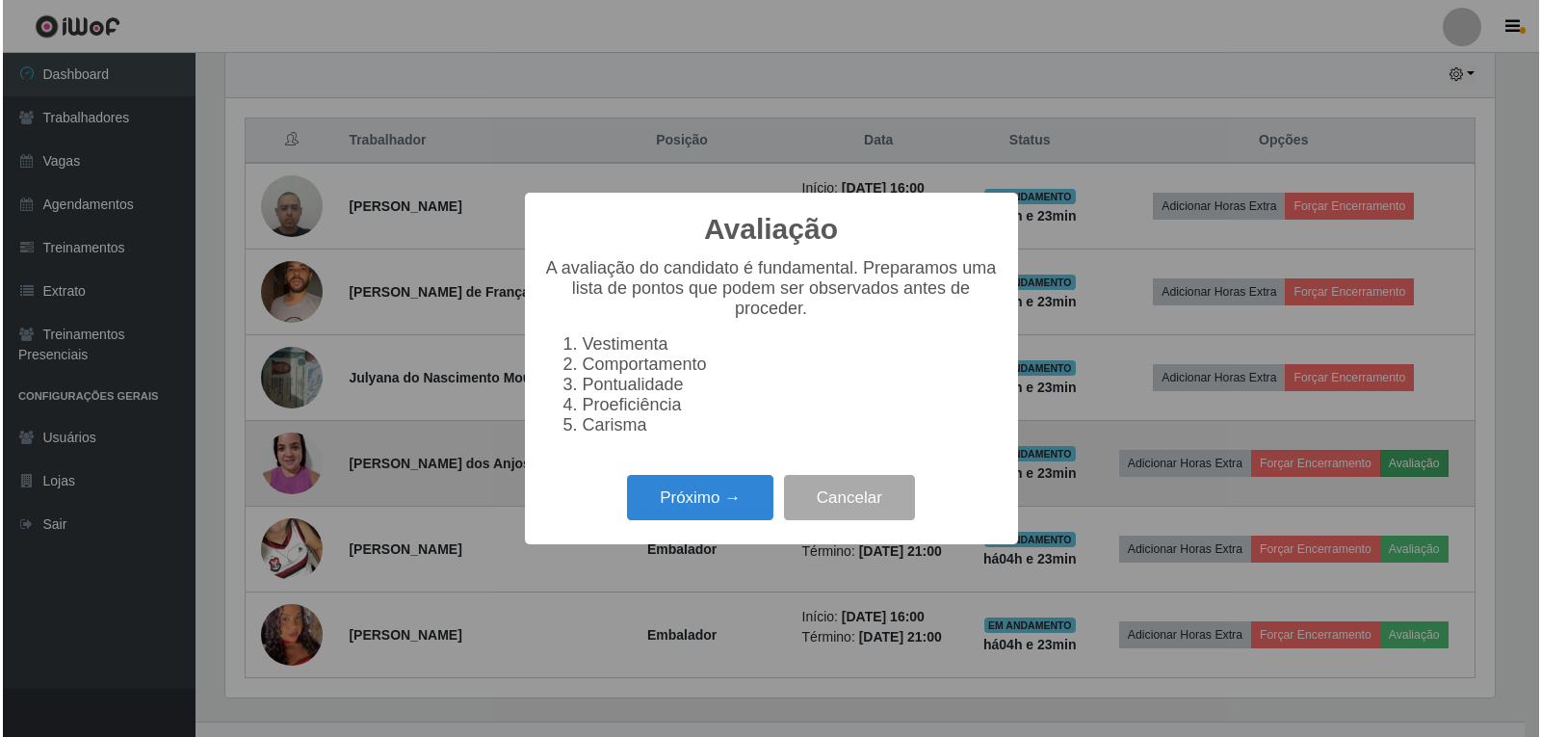
scroll to position [400, 1275]
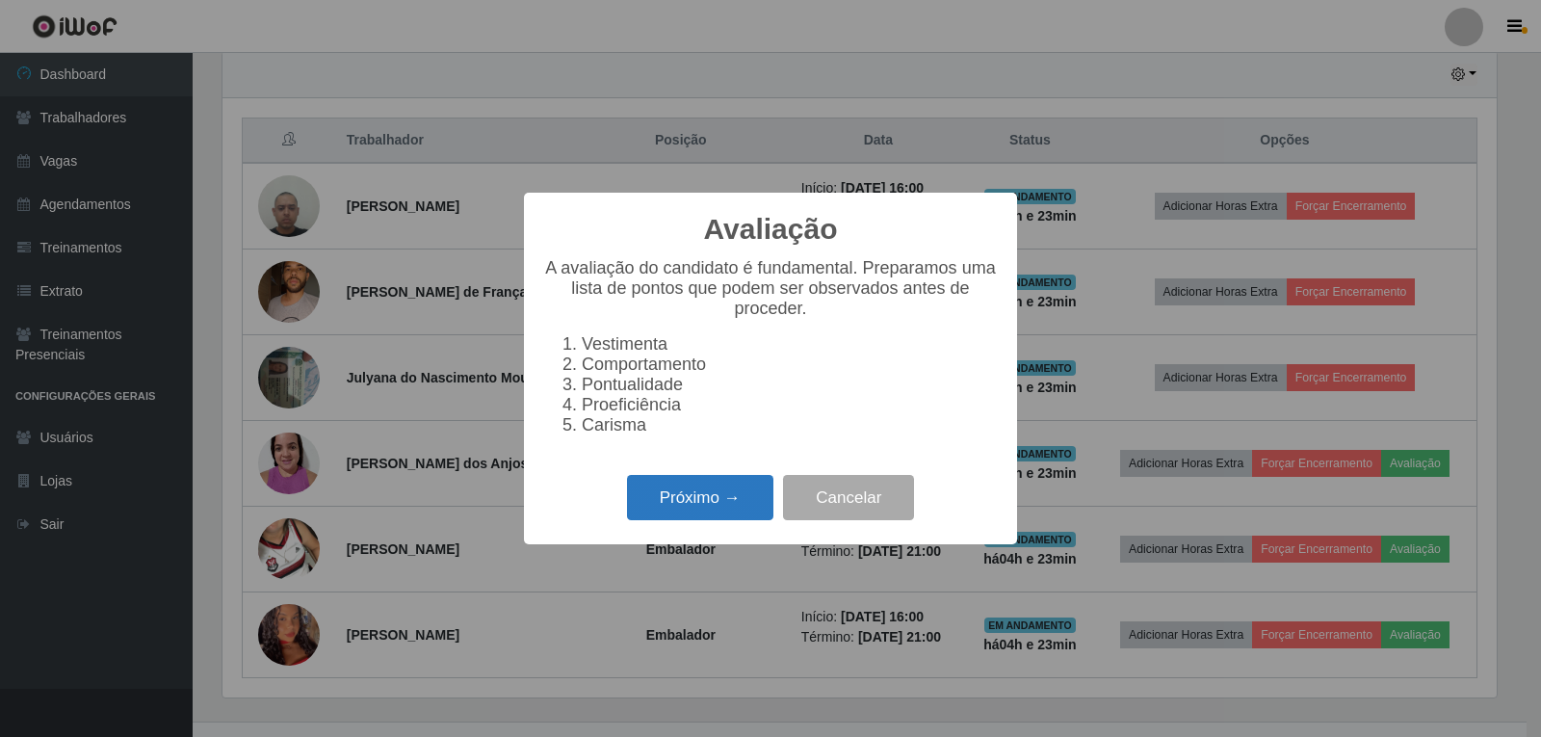
click at [730, 520] on button "Próximo →" at bounding box center [700, 497] width 146 height 45
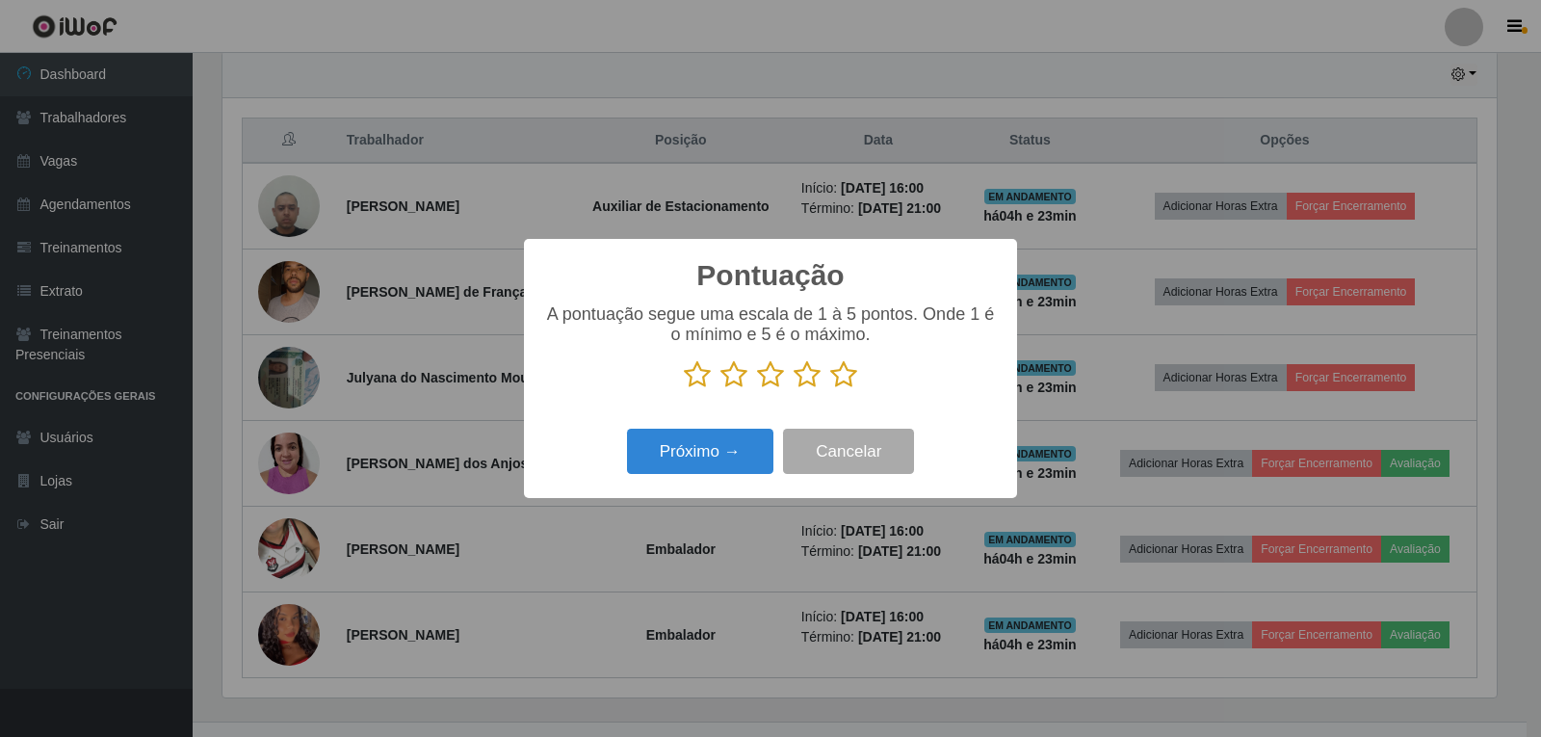
click at [830, 382] on icon at bounding box center [843, 374] width 27 height 29
click at [830, 389] on input "radio" at bounding box center [830, 389] width 0 height 0
click at [752, 434] on button "Próximo →" at bounding box center [700, 451] width 146 height 45
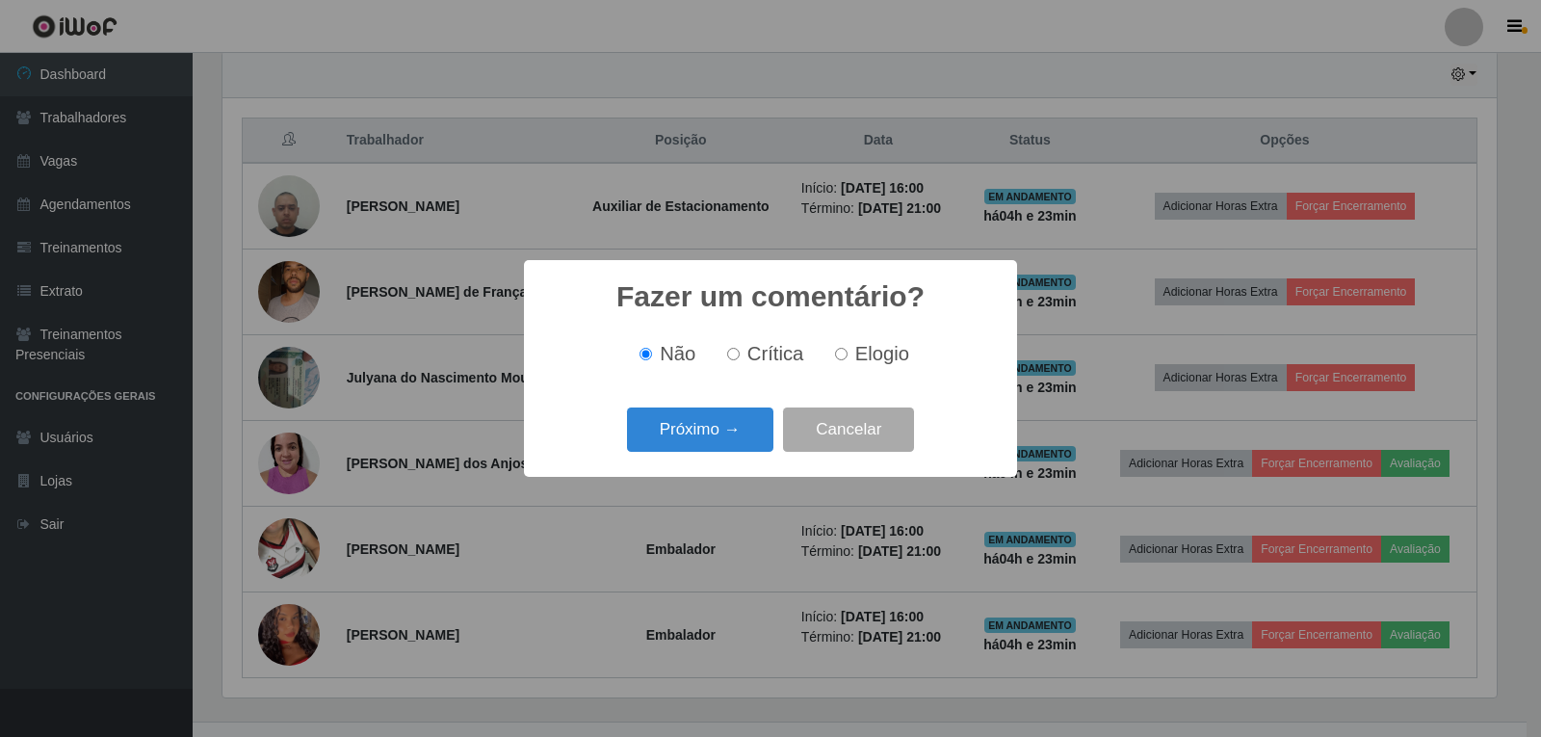
click at [865, 349] on span "Elogio" at bounding box center [882, 353] width 54 height 21
click at [848, 349] on input "Elogio" at bounding box center [841, 354] width 13 height 13
radio input "true"
click at [720, 431] on button "Próximo →" at bounding box center [700, 430] width 146 height 45
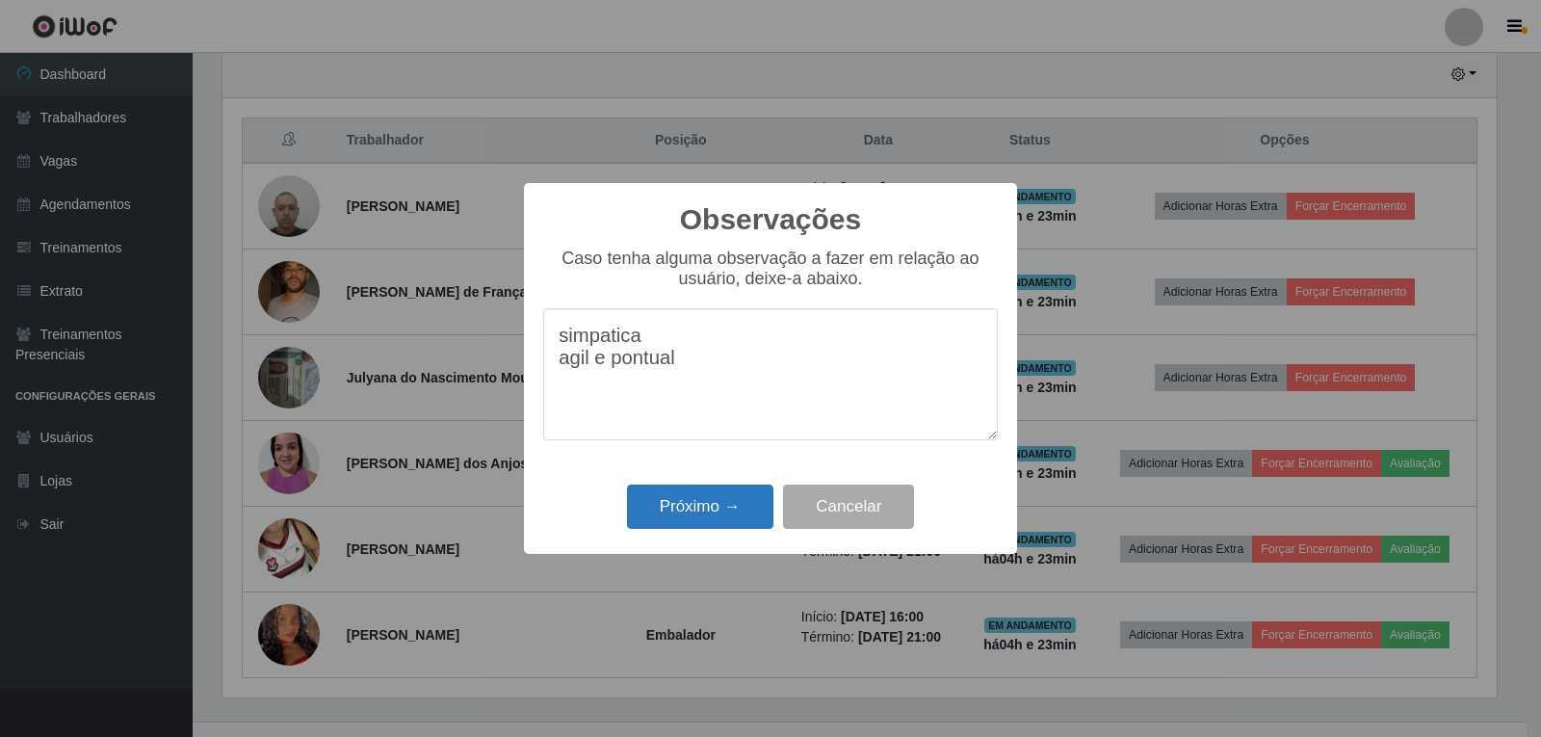
type textarea "simpatica agil e pontual"
click at [717, 502] on button "Próximo →" at bounding box center [700, 507] width 146 height 45
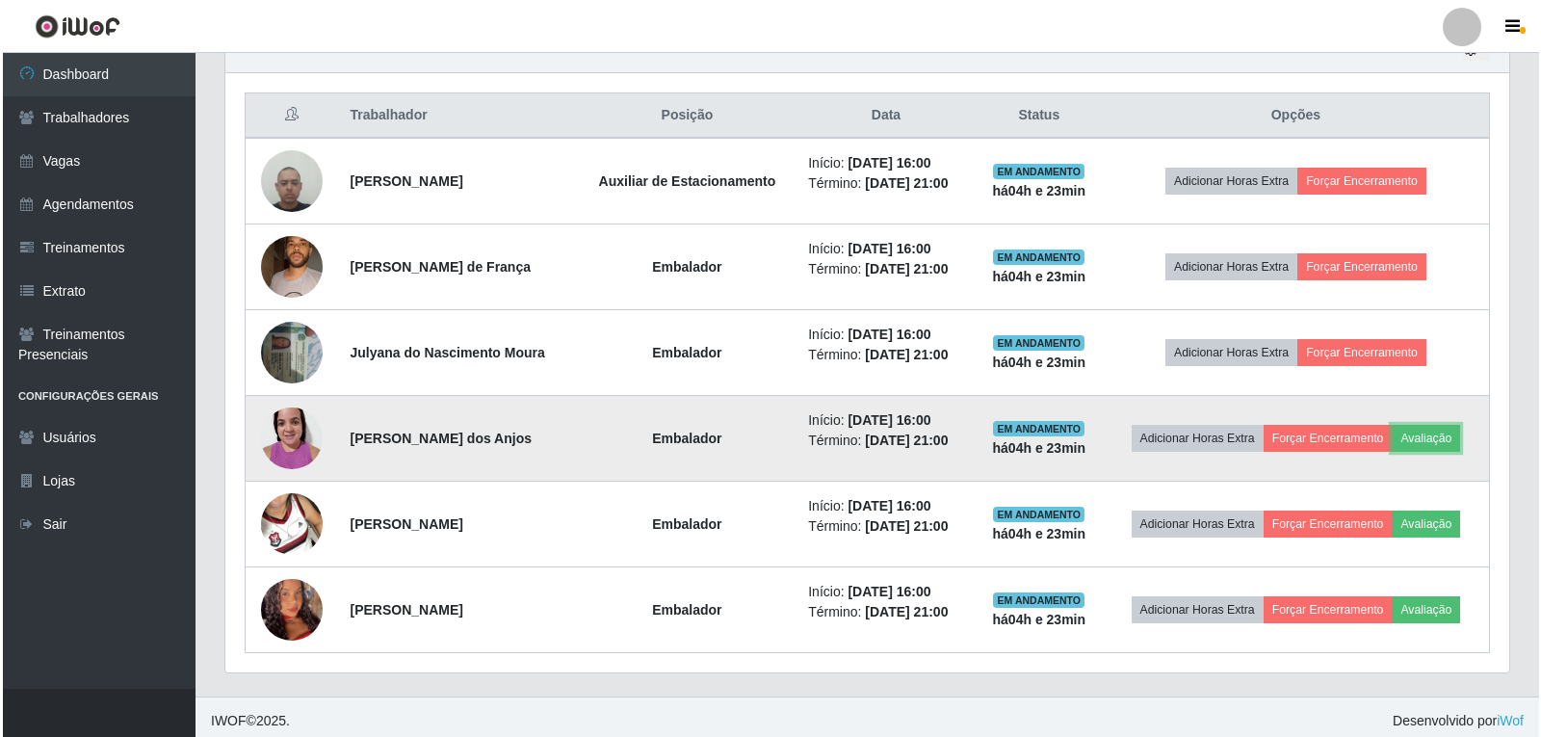
scroll to position [714, 0]
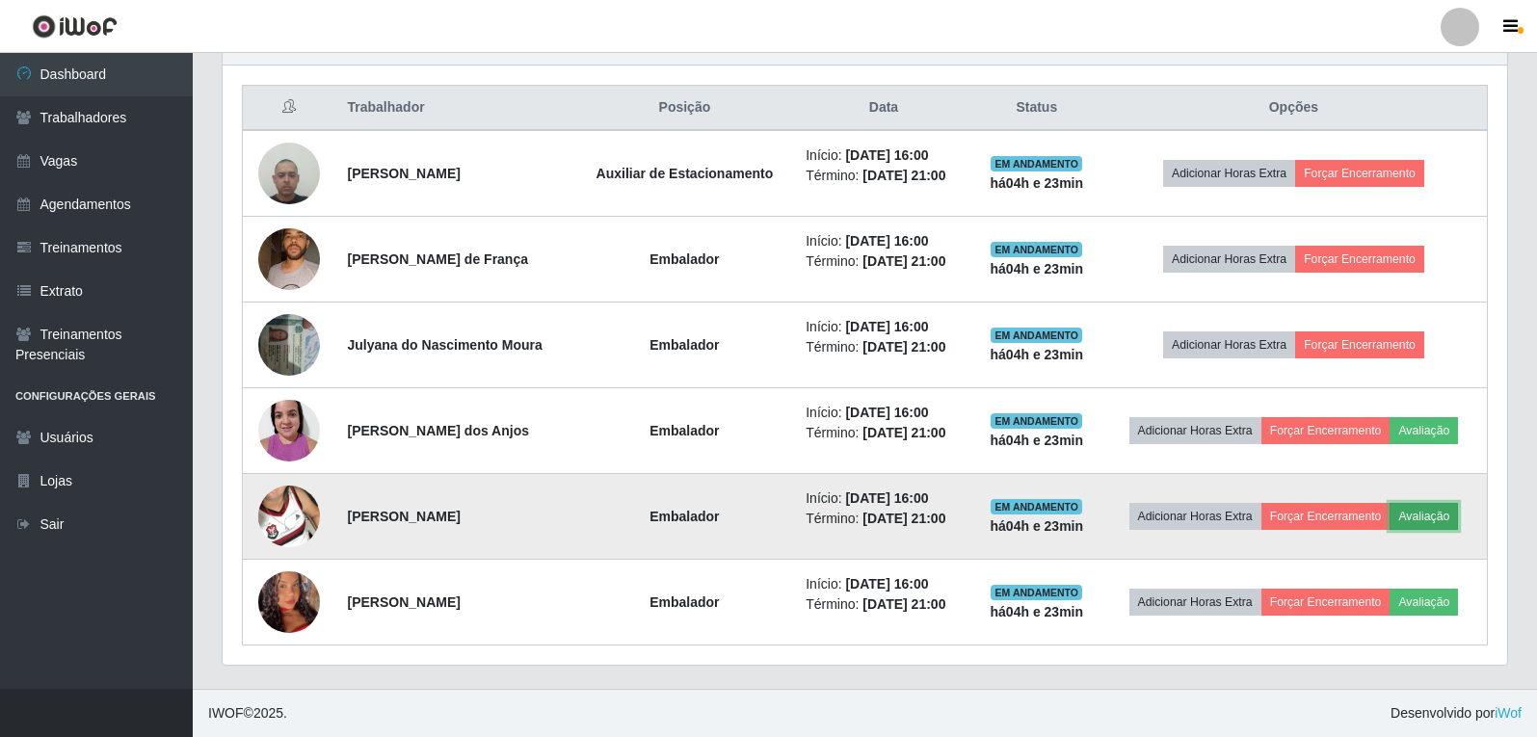
click at [1432, 513] on button "Avaliação" at bounding box center [1423, 516] width 68 height 27
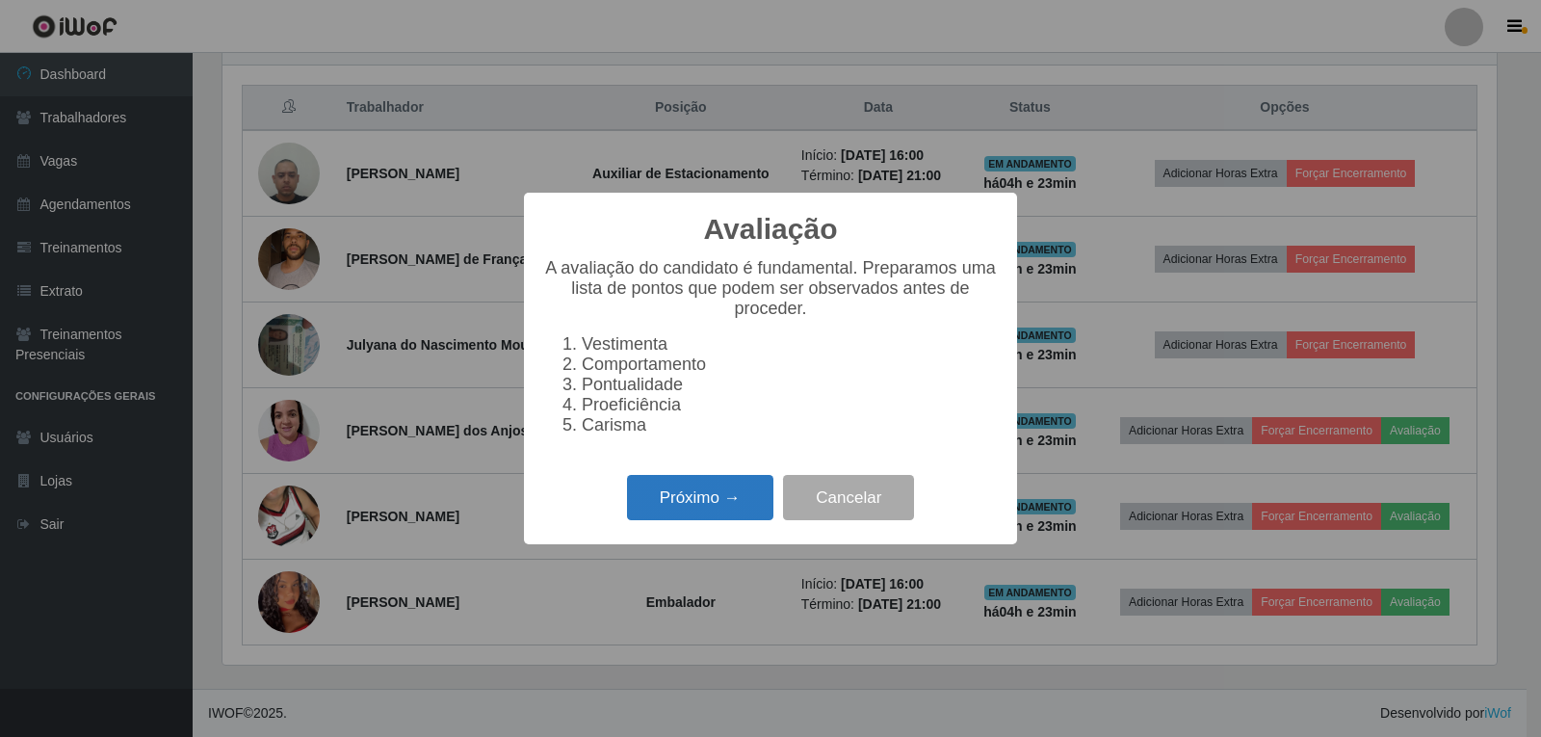
click at [666, 490] on button "Próximo →" at bounding box center [700, 497] width 146 height 45
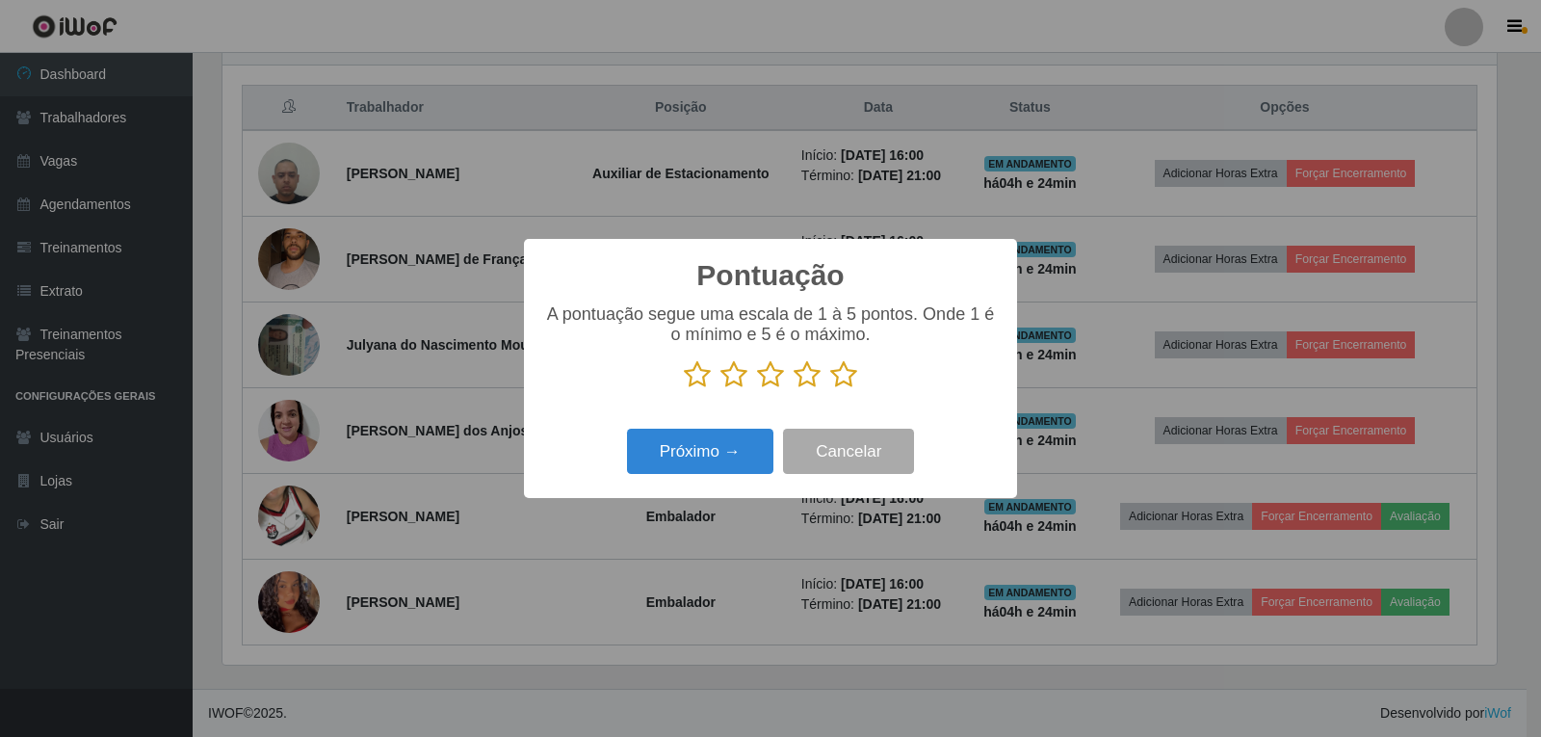
click at [848, 383] on icon at bounding box center [843, 374] width 27 height 29
click at [830, 389] on input "radio" at bounding box center [830, 389] width 0 height 0
click at [751, 448] on button "Próximo →" at bounding box center [700, 451] width 146 height 45
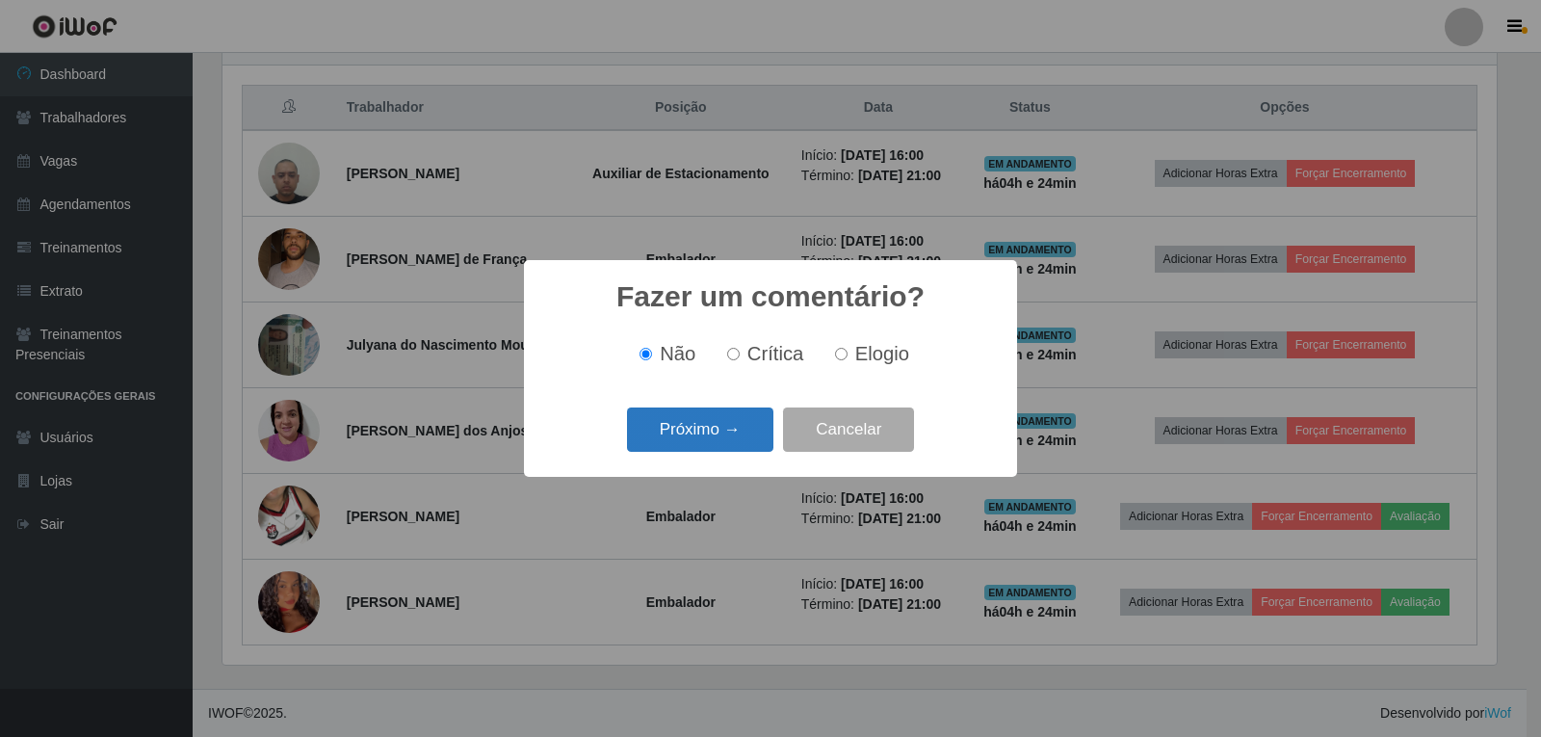
click at [746, 428] on button "Próximo →" at bounding box center [700, 430] width 146 height 45
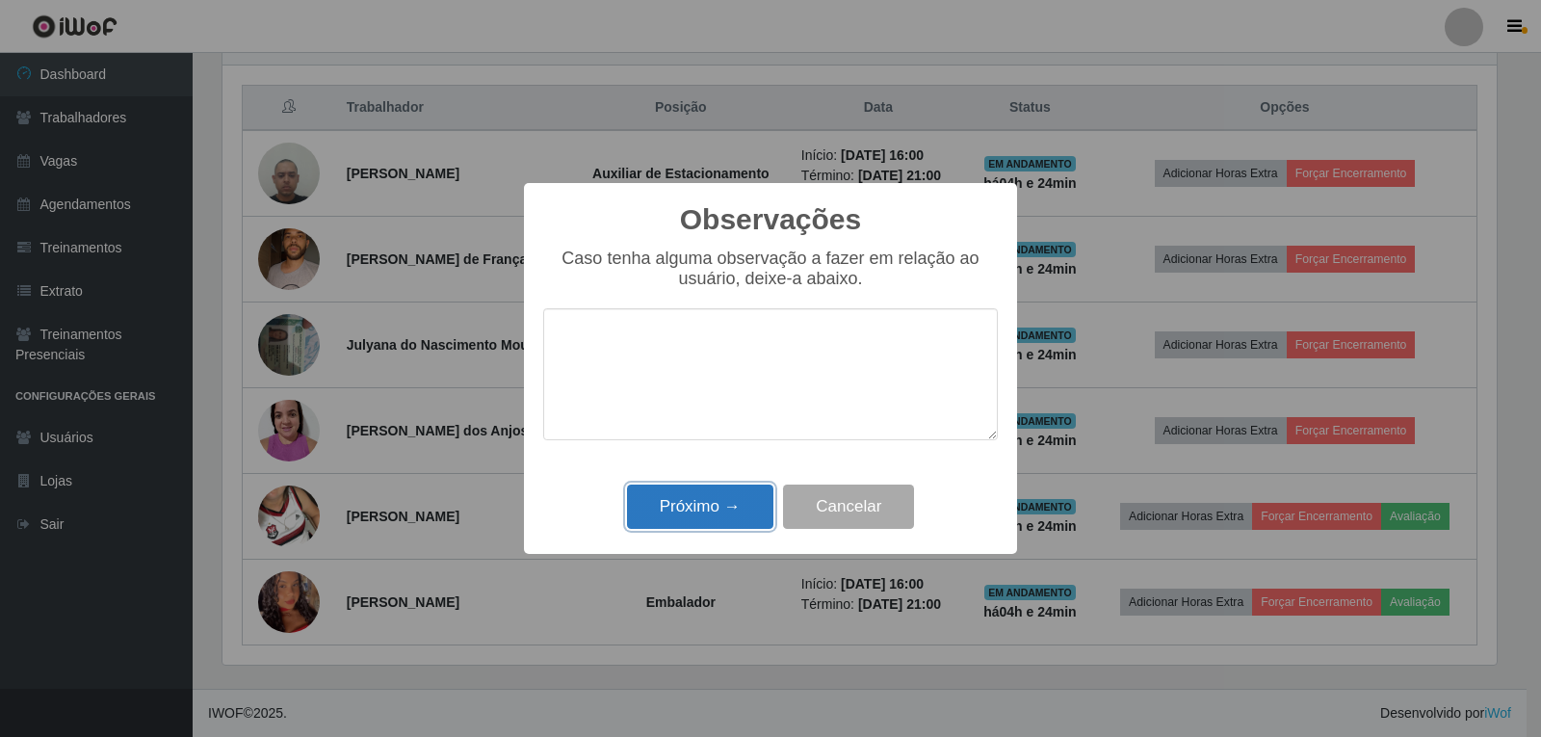
click at [724, 514] on button "Próximo →" at bounding box center [700, 507] width 146 height 45
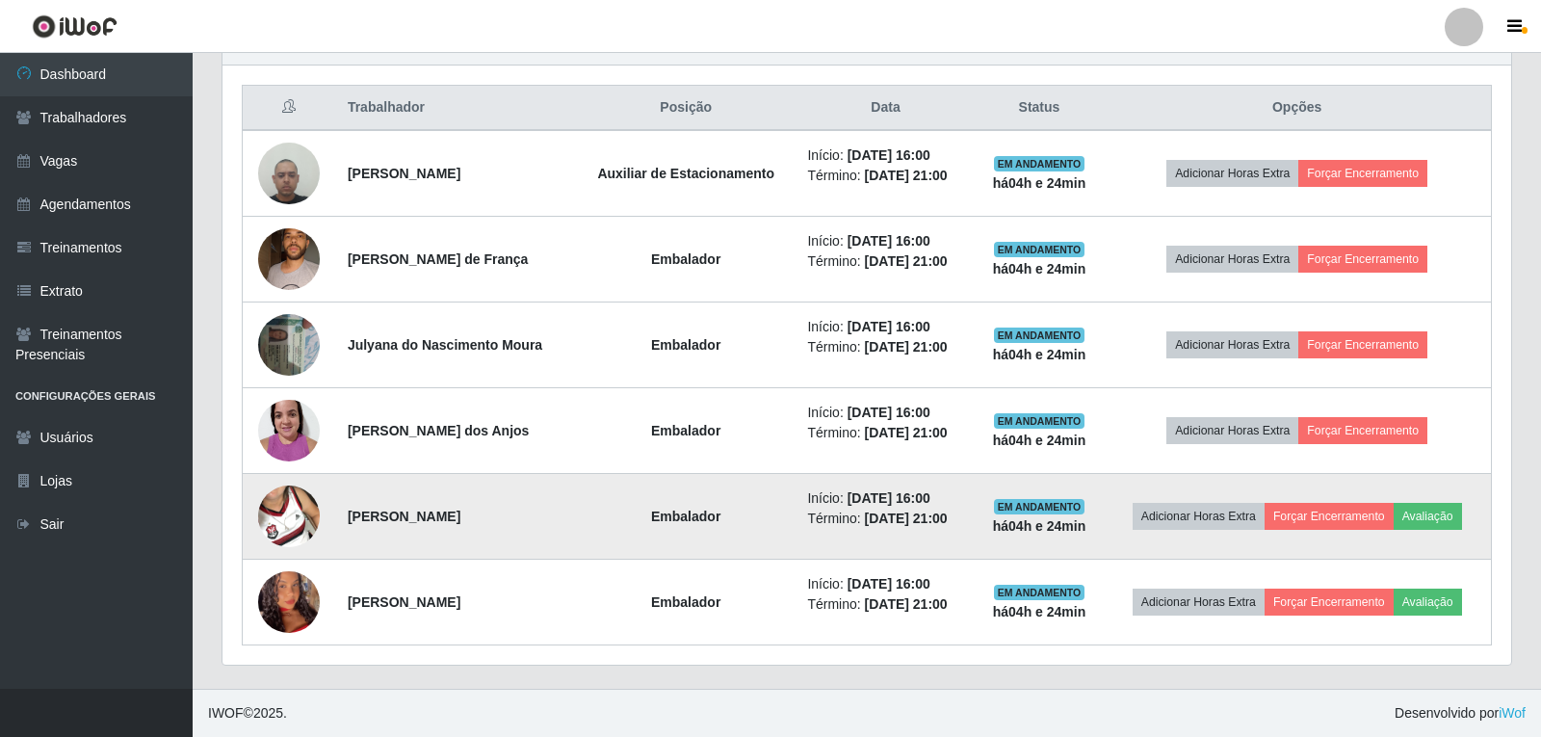
scroll to position [400, 1284]
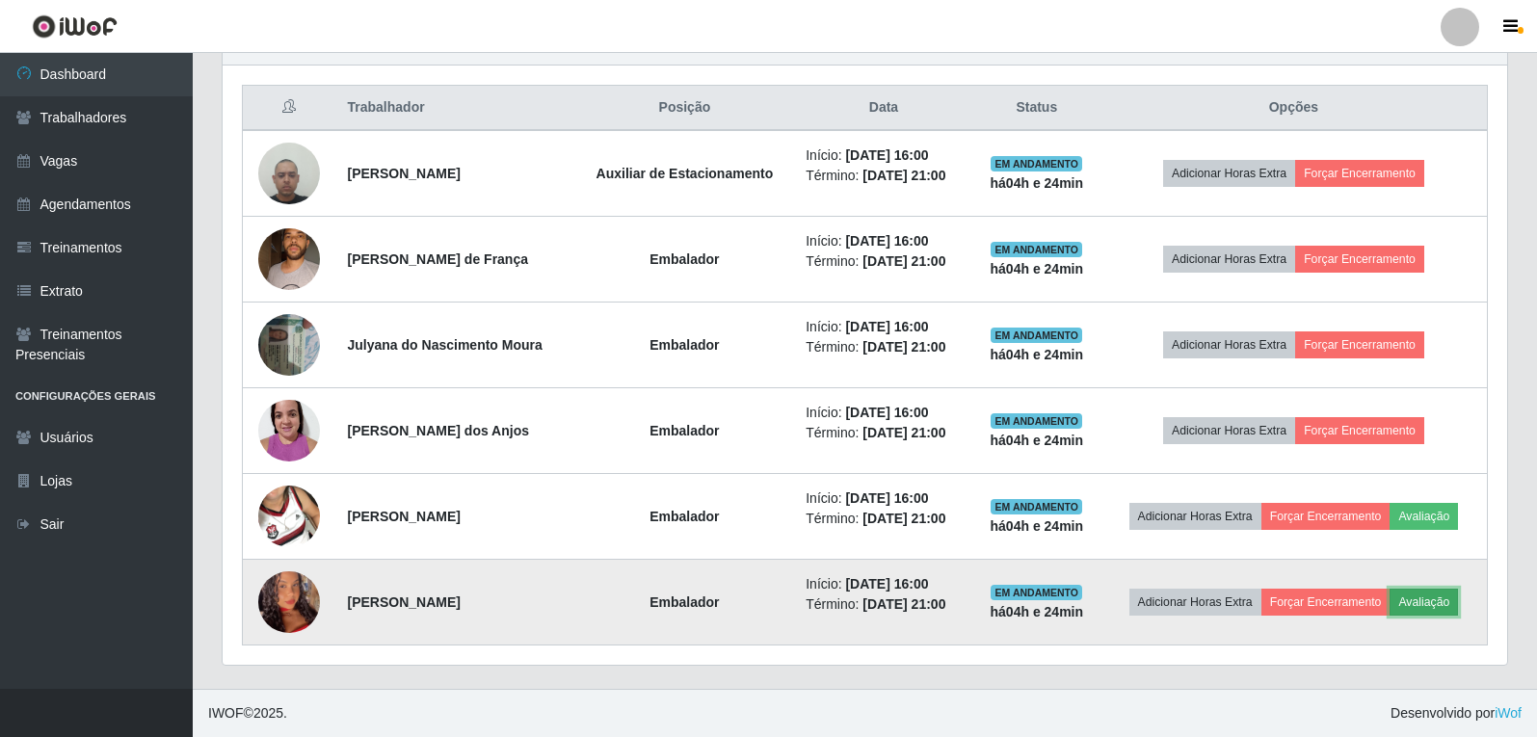
click at [1430, 603] on button "Avaliação" at bounding box center [1423, 602] width 68 height 27
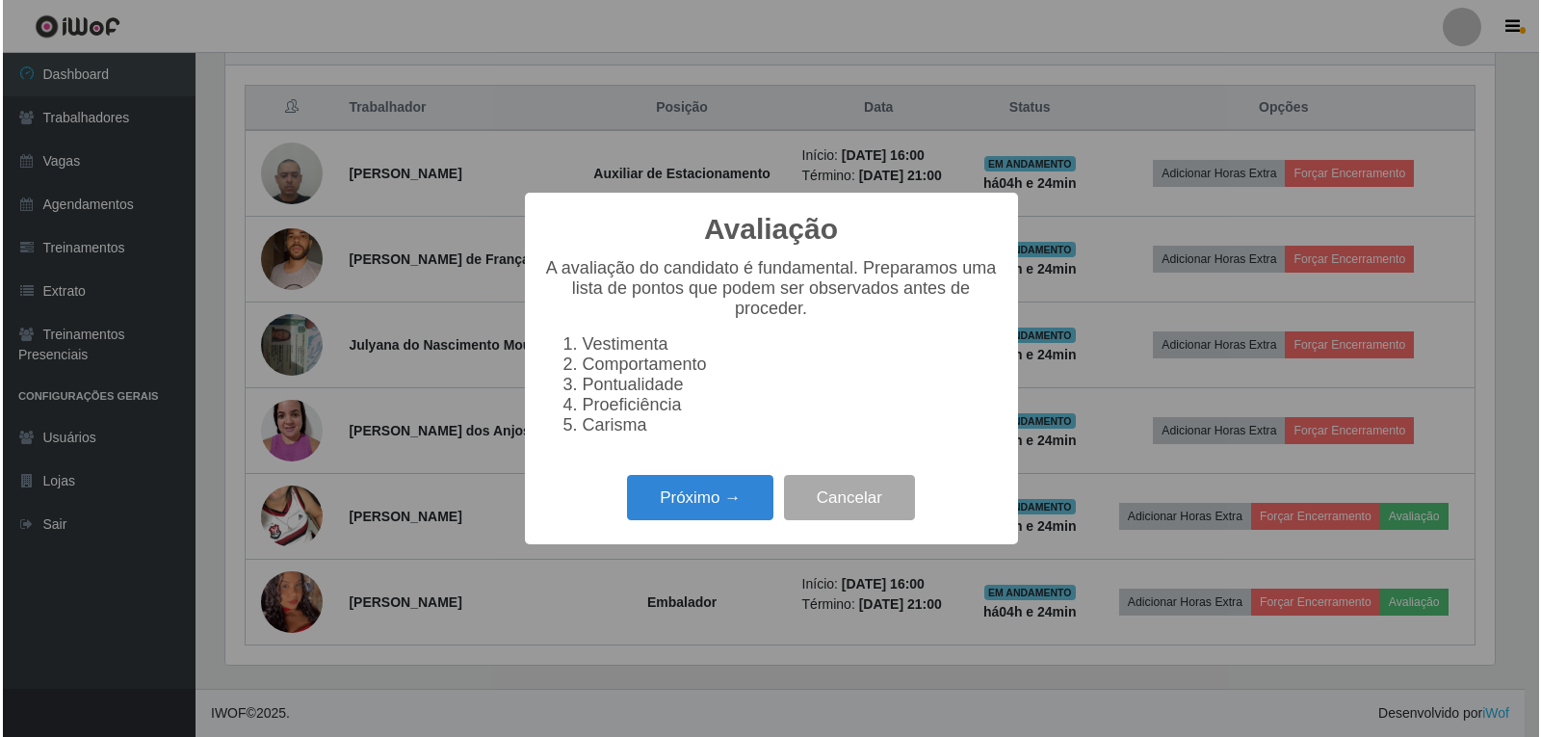
scroll to position [400, 1275]
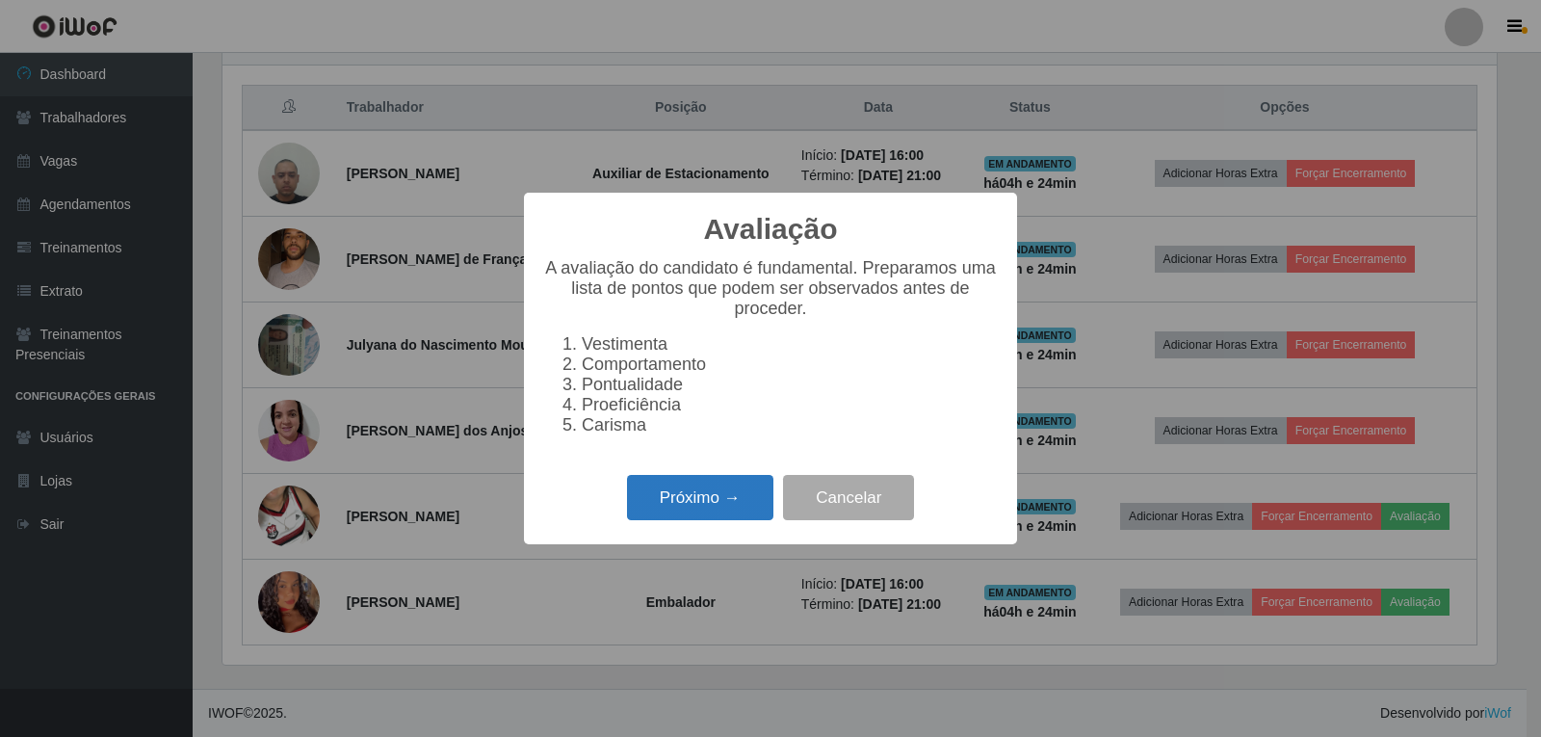
click at [671, 503] on button "Próximo →" at bounding box center [700, 497] width 146 height 45
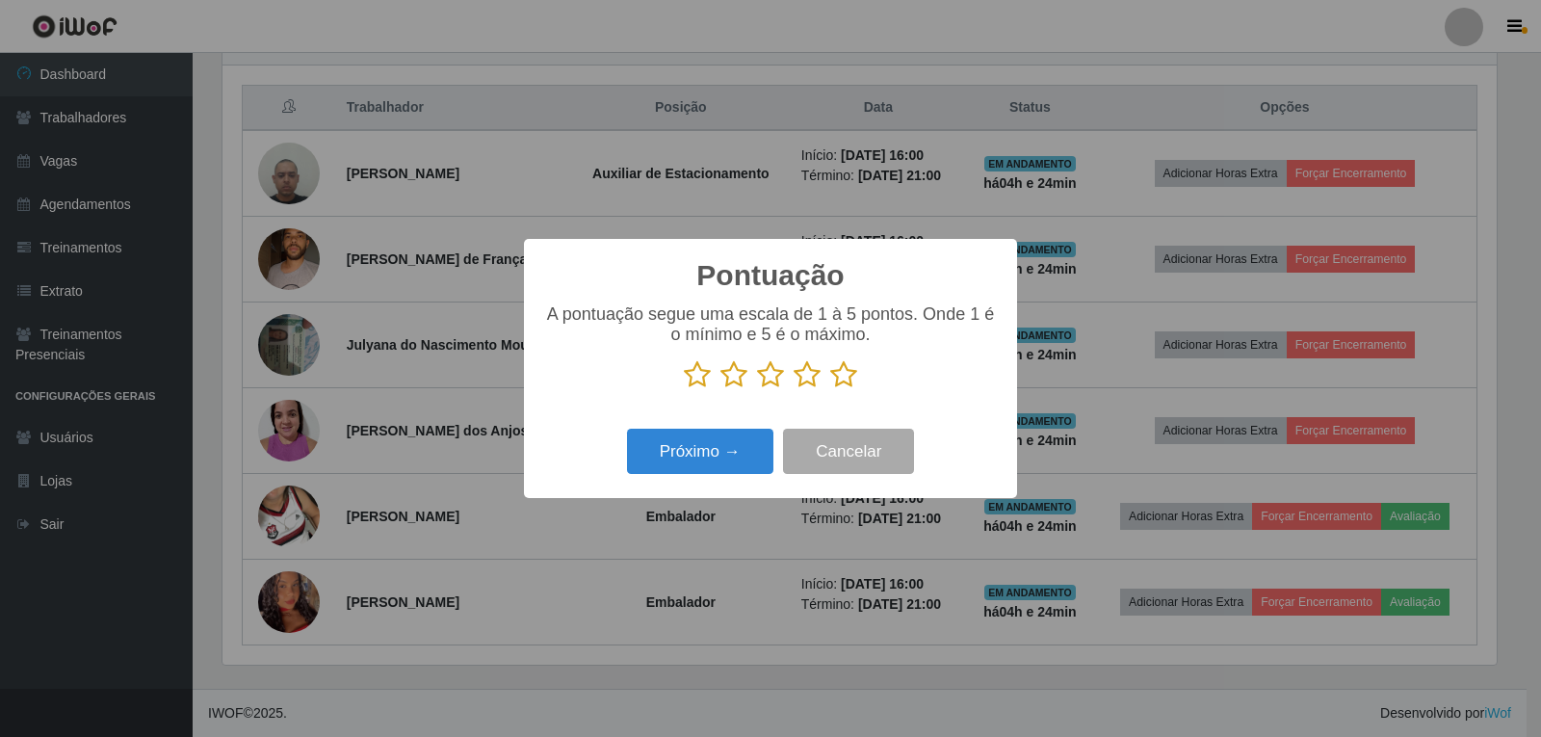
scroll to position [962986, 962111]
click at [836, 389] on icon at bounding box center [843, 374] width 27 height 29
click at [830, 389] on input "radio" at bounding box center [830, 389] width 0 height 0
click at [739, 444] on button "Próximo →" at bounding box center [700, 451] width 146 height 45
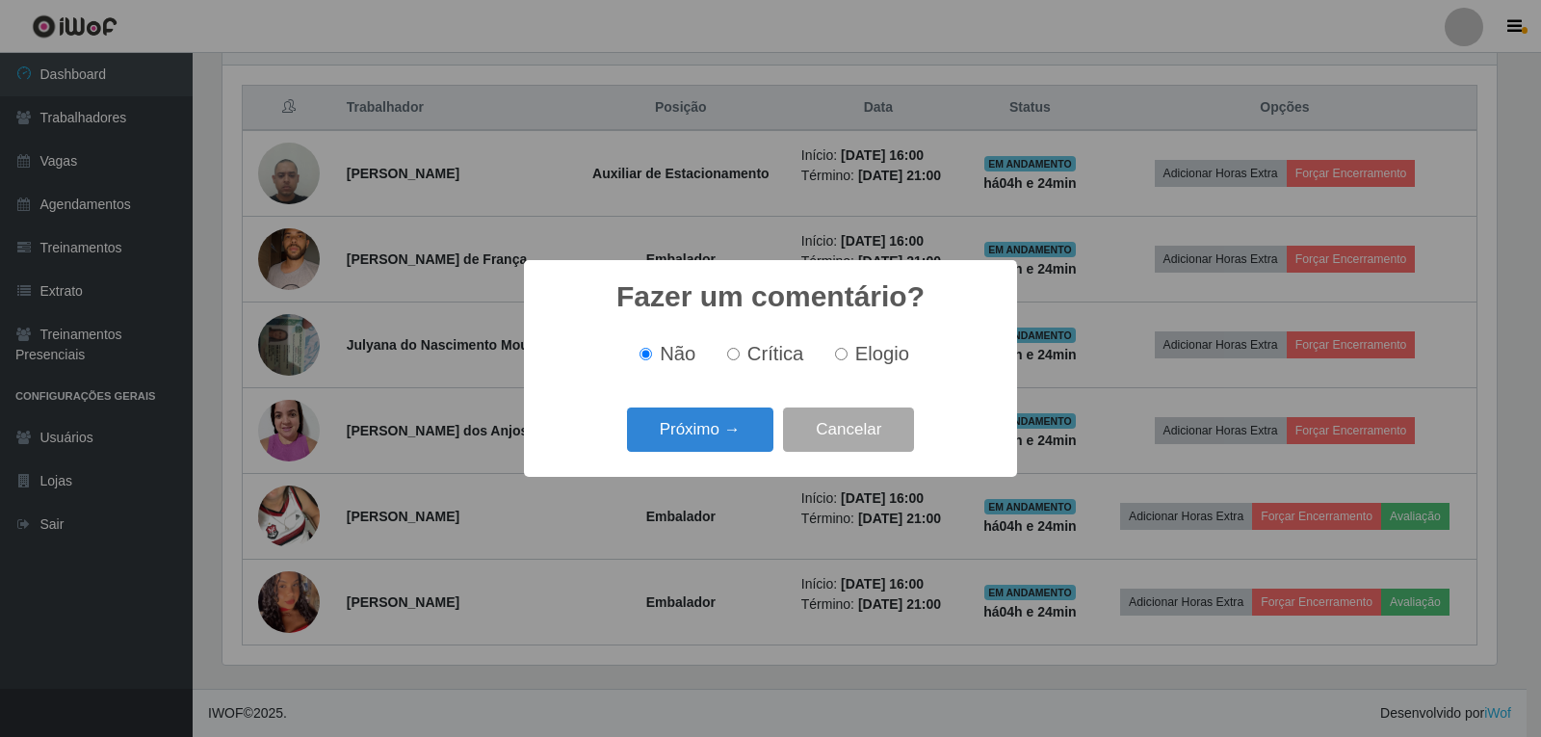
click at [838, 360] on input "Elogio" at bounding box center [841, 354] width 13 height 13
radio input "true"
click at [664, 440] on button "Próximo →" at bounding box center [700, 430] width 146 height 45
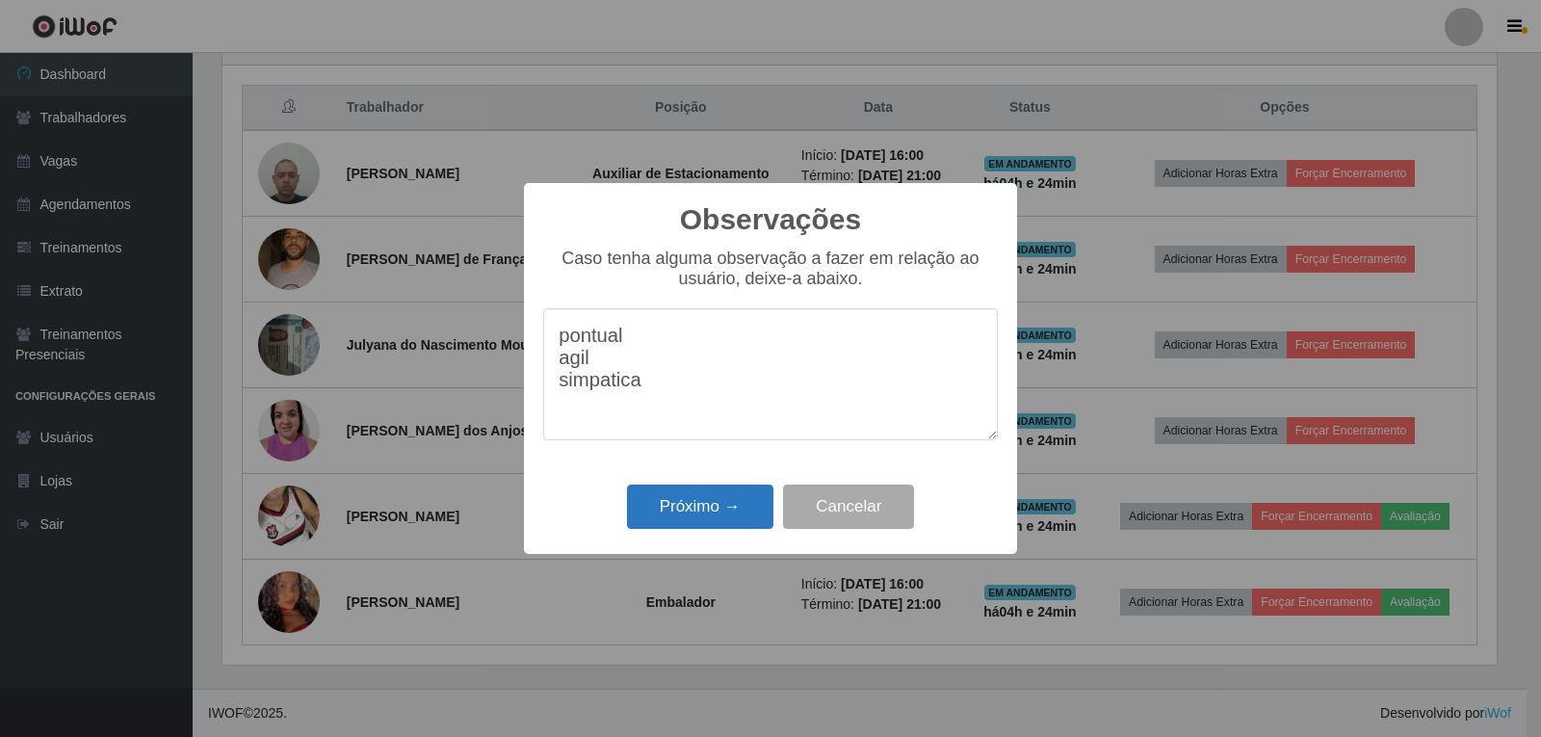
type textarea "pontual agil simpatica"
click at [695, 510] on button "Próximo →" at bounding box center [700, 507] width 146 height 45
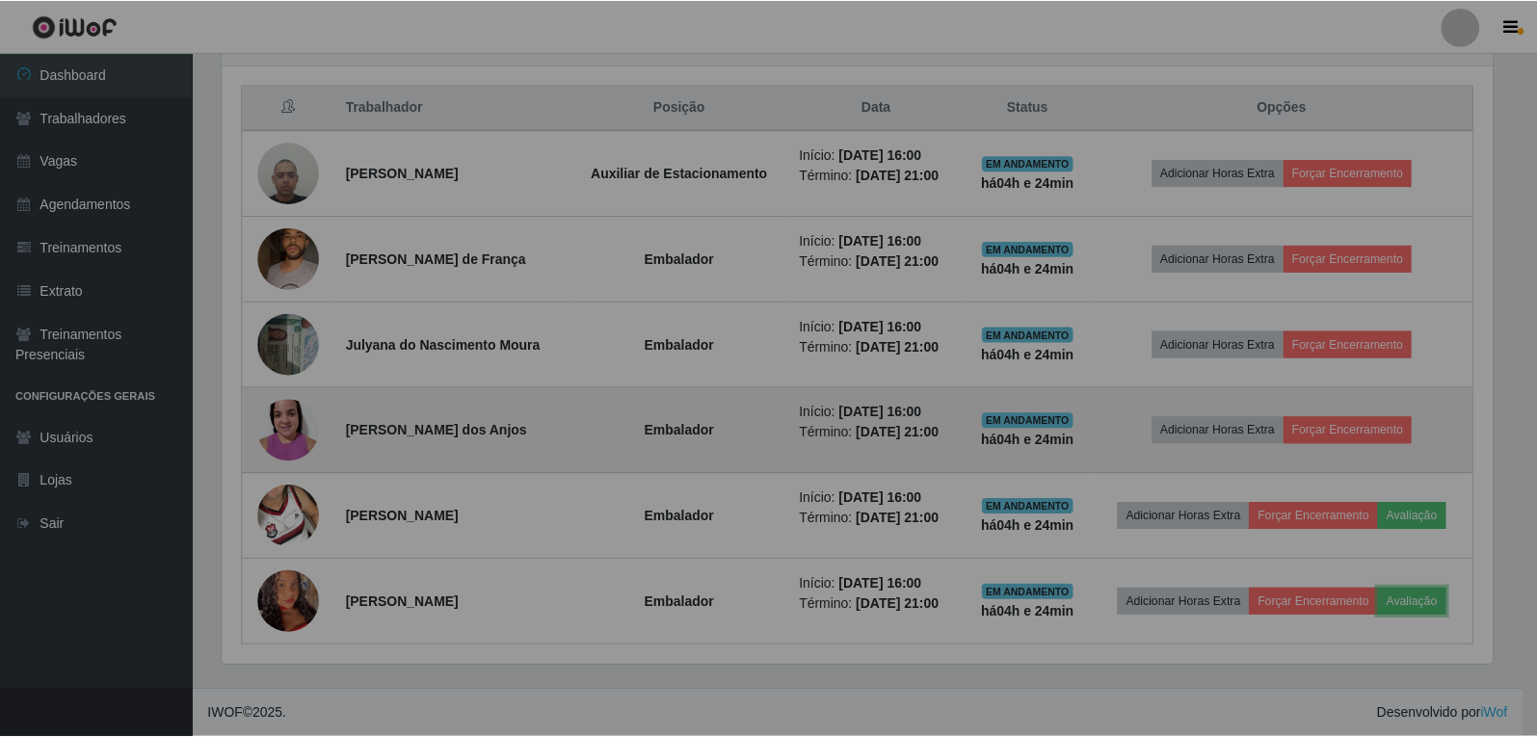
scroll to position [400, 1284]
